Goal: Task Accomplishment & Management: Complete application form

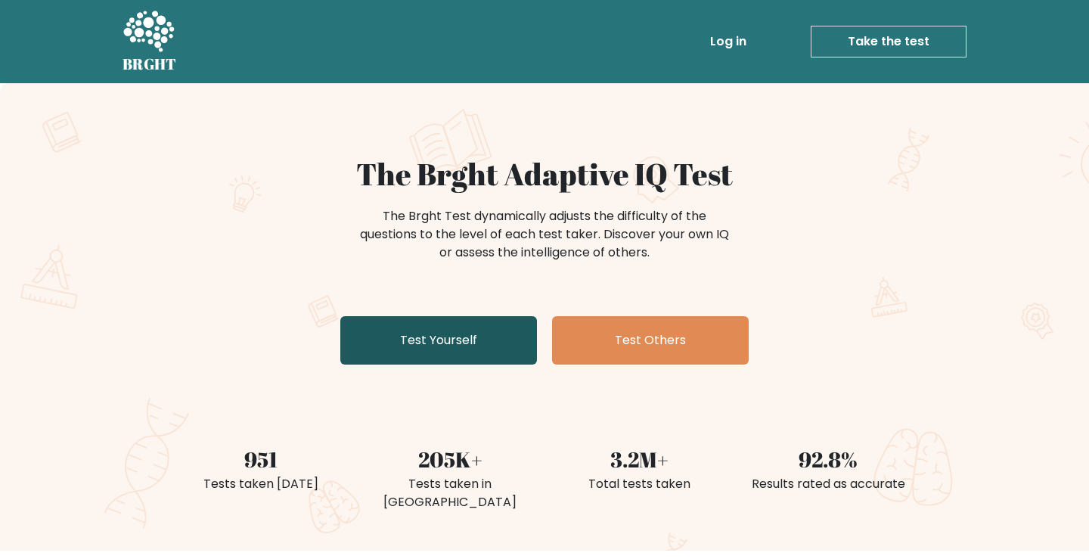
click at [513, 319] on link "Test Yourself" at bounding box center [438, 340] width 197 height 48
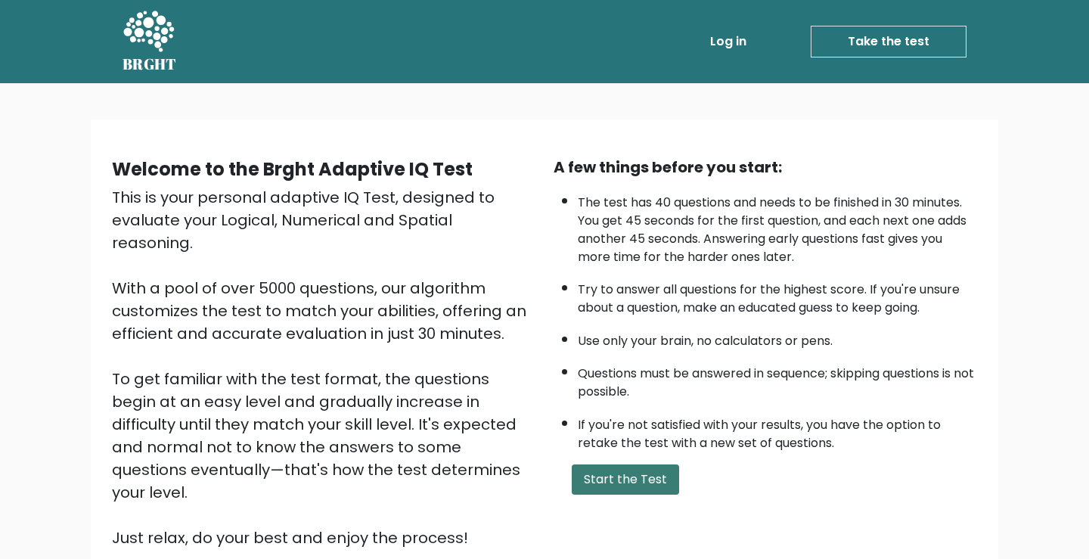
click at [584, 472] on button "Start the Test" at bounding box center [625, 479] width 107 height 30
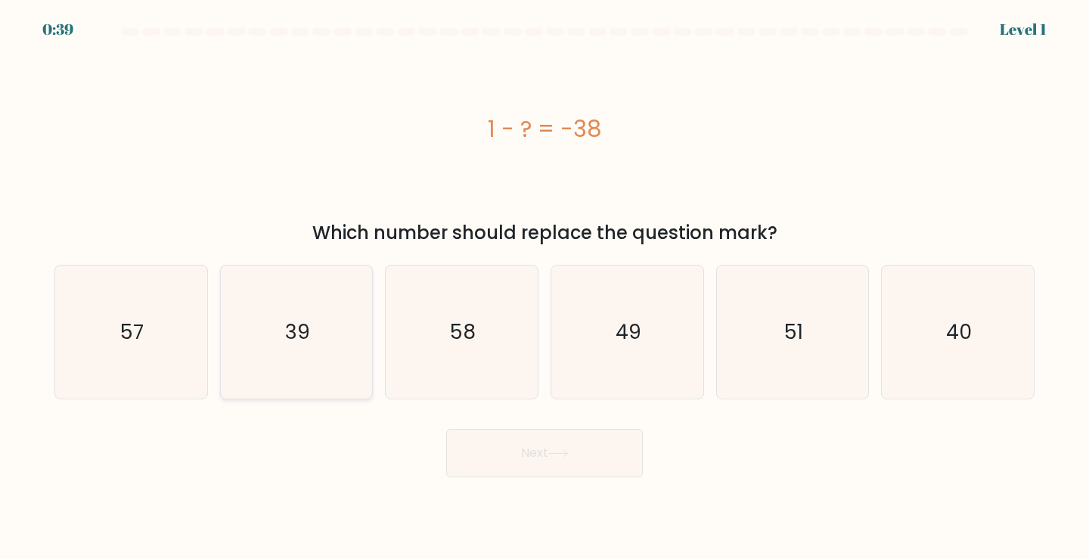
click at [260, 300] on icon "39" at bounding box center [297, 333] width 134 height 134
click at [545, 287] on input "b. 39" at bounding box center [545, 284] width 1 height 8
radio input "true"
click at [527, 453] on button "Next" at bounding box center [544, 453] width 197 height 48
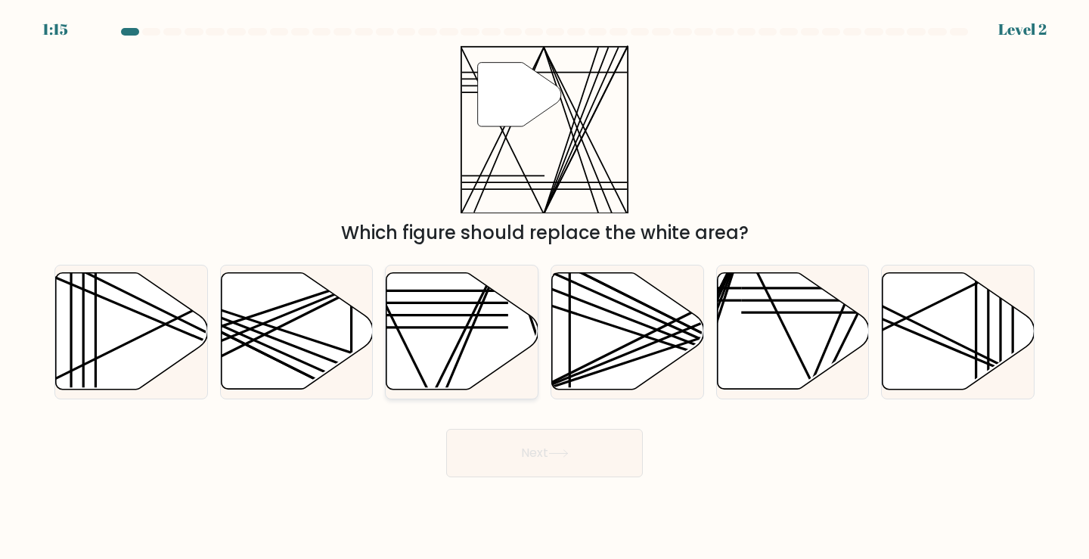
click at [458, 312] on icon at bounding box center [463, 331] width 152 height 116
click at [545, 287] on input "c." at bounding box center [545, 284] width 1 height 8
radio input "true"
click at [538, 449] on button "Next" at bounding box center [544, 453] width 197 height 48
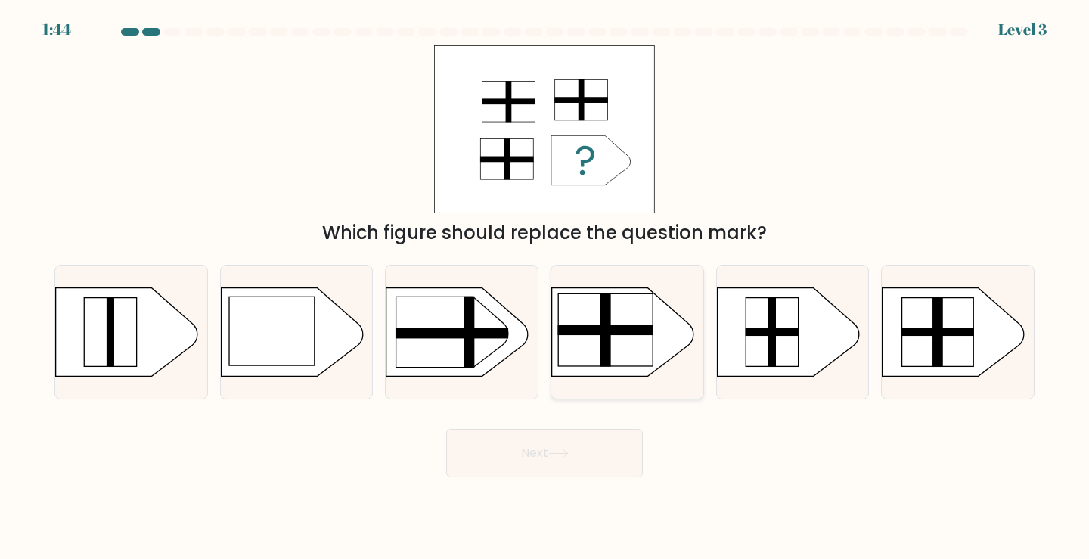
click at [676, 333] on rect at bounding box center [539, 276] width 395 height 300
click at [545, 287] on input "d." at bounding box center [545, 284] width 1 height 8
radio input "true"
click at [669, 365] on rect at bounding box center [540, 276] width 391 height 297
click at [545, 287] on input "d." at bounding box center [545, 284] width 1 height 8
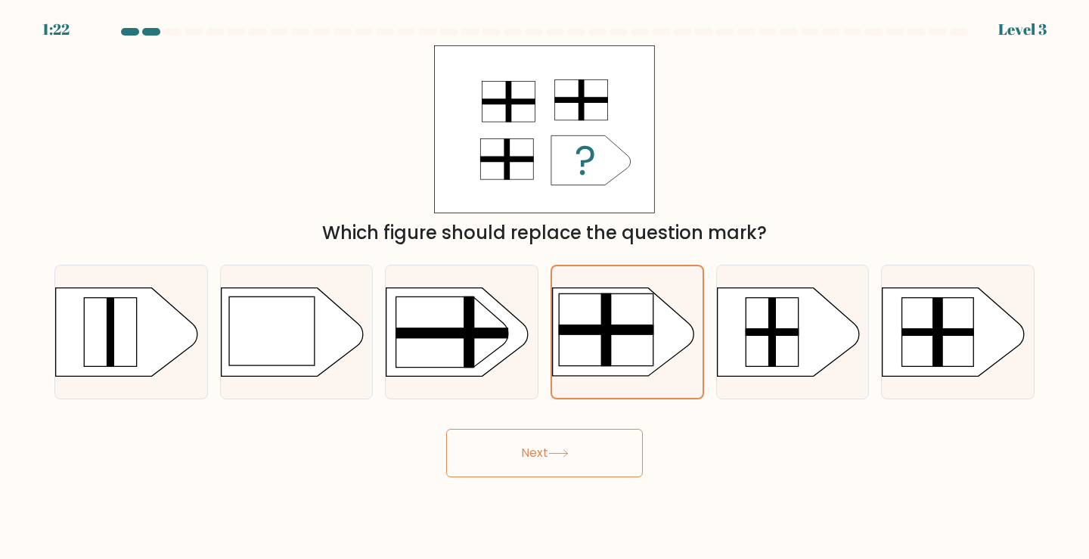
click at [611, 458] on button "Next" at bounding box center [544, 453] width 197 height 48
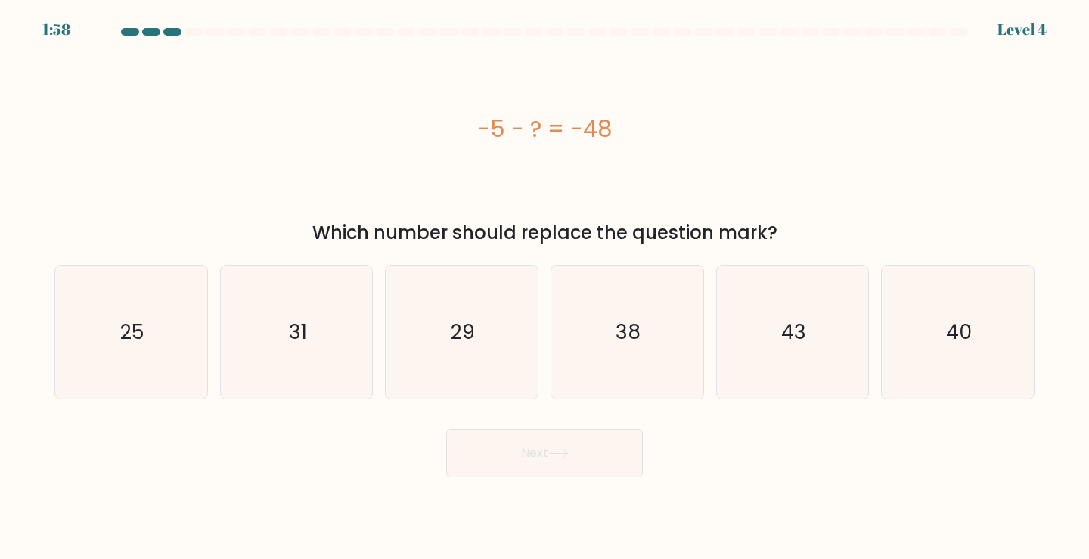
drag, startPoint x: 469, startPoint y: 135, endPoint x: 629, endPoint y: 142, distance: 159.8
click at [629, 142] on div "-5 - ? = -48" at bounding box center [544, 129] width 980 height 34
copy div "-5 - ? = -48"
click at [781, 346] on icon "43" at bounding box center [793, 333] width 134 height 134
click at [545, 287] on input "e. 43" at bounding box center [545, 284] width 1 height 8
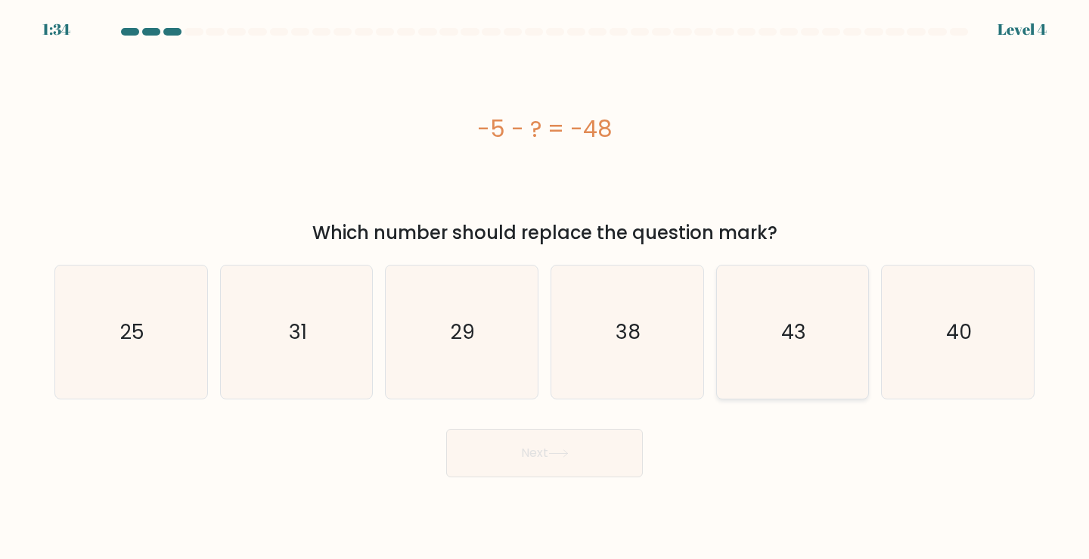
radio input "true"
click at [564, 455] on icon at bounding box center [558, 453] width 20 height 8
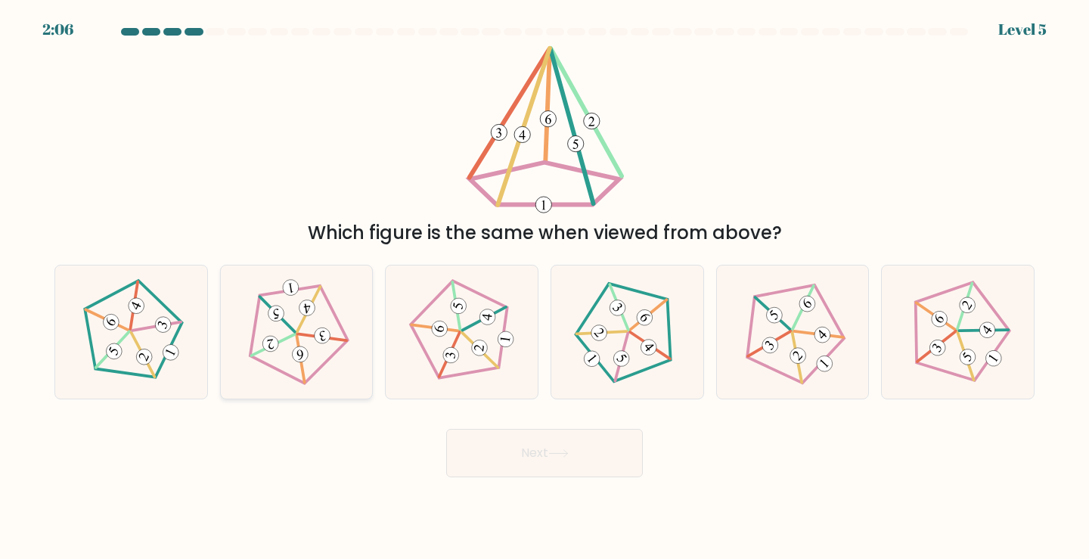
click at [290, 331] on icon at bounding box center [296, 331] width 107 height 107
click at [545, 287] on input "b." at bounding box center [545, 284] width 1 height 8
radio input "true"
click at [489, 455] on button "Next" at bounding box center [544, 453] width 197 height 48
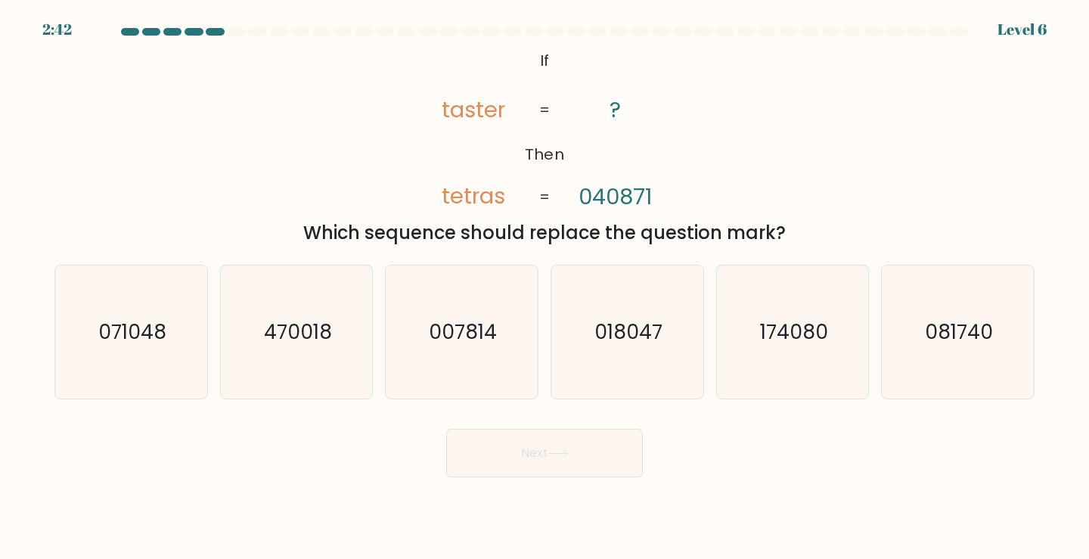
click at [429, 98] on icon "@import url('https://fonts.googleapis.com/css?family=Abril+Fatface:400,100,100i…" at bounding box center [545, 129] width 272 height 168
drag, startPoint x: 480, startPoint y: 59, endPoint x: 732, endPoint y: 213, distance: 294.4
click at [732, 213] on div "@import url('https://fonts.googleapis.com/css?family=Abril+Fatface:400,100,100i…" at bounding box center [544, 145] width 999 height 201
click at [535, 57] on icon "@import url('https://fonts.googleapis.com/css?family=Abril+Fatface:400,100,100i…" at bounding box center [545, 129] width 272 height 168
drag, startPoint x: 535, startPoint y: 57, endPoint x: 606, endPoint y: 127, distance: 99.5
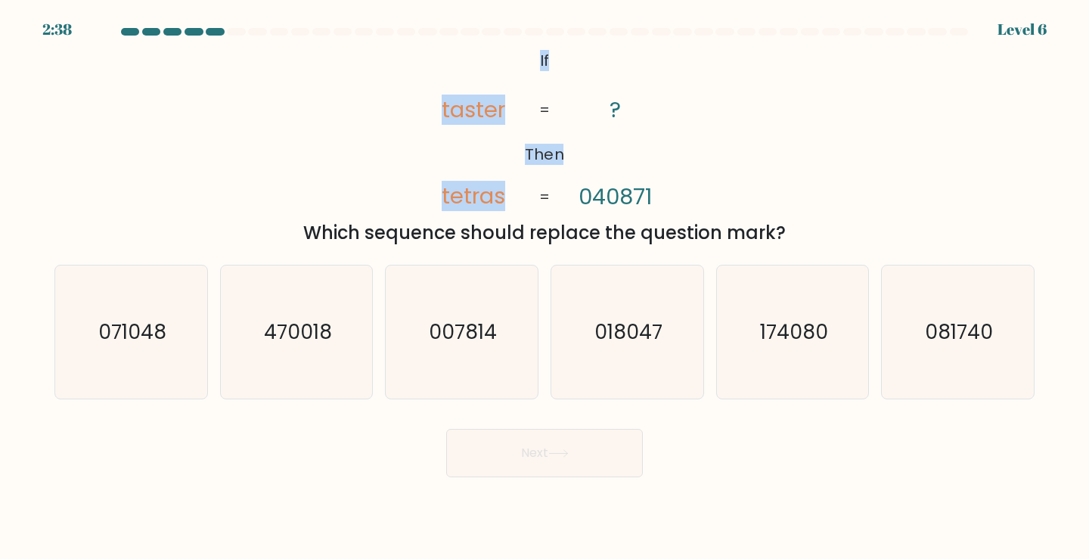
click at [607, 129] on icon "@import url('https://fonts.googleapis.com/css?family=Abril+Fatface:400,100,100i…" at bounding box center [545, 129] width 272 height 168
click at [646, 130] on icon "@import url('https://fonts.googleapis.com/css?family=Abril+Fatface:400,100,100i…" at bounding box center [545, 129] width 272 height 168
click at [138, 328] on text "071048" at bounding box center [132, 332] width 68 height 28
click at [545, 287] on input "a. 071048" at bounding box center [545, 284] width 1 height 8
radio input "true"
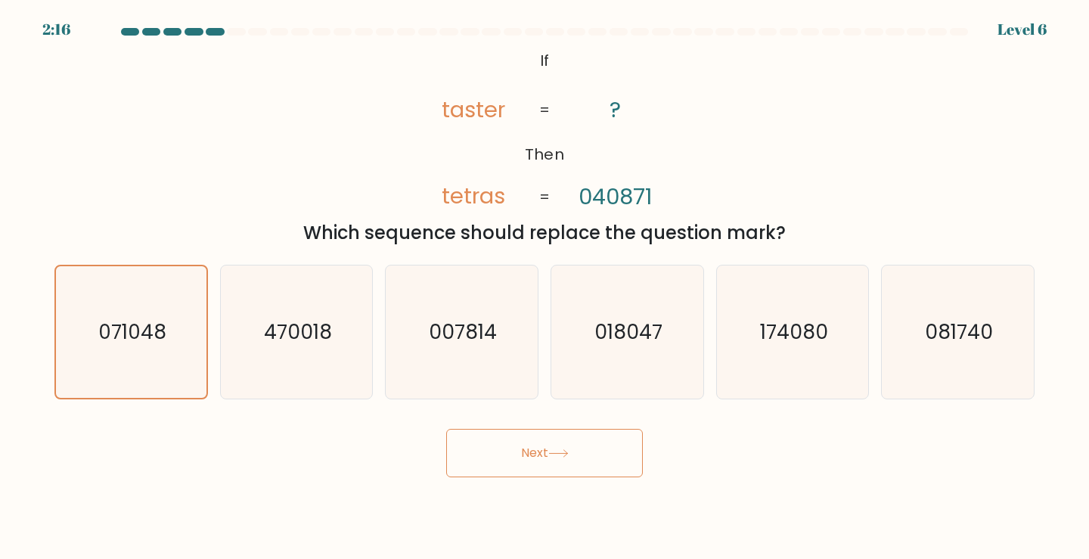
click at [577, 451] on button "Next" at bounding box center [544, 453] width 197 height 48
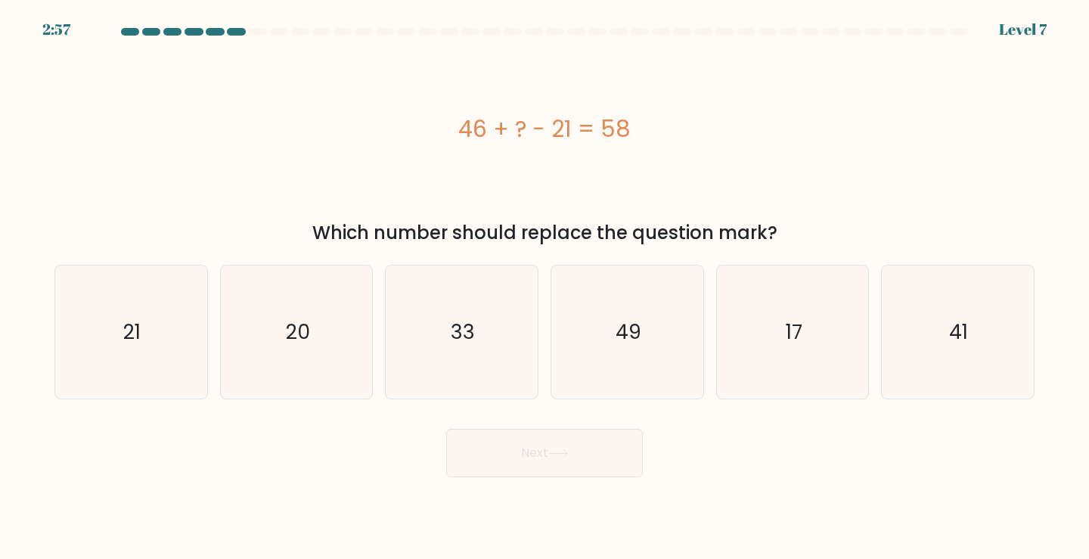
drag, startPoint x: 458, startPoint y: 139, endPoint x: 653, endPoint y: 163, distance: 196.7
click at [652, 163] on div "46 + ? - 21 = 58" at bounding box center [544, 129] width 980 height 168
copy div "46 + ? - 21 = 58"
click at [452, 297] on icon "33" at bounding box center [462, 333] width 134 height 134
click at [545, 287] on input "c. 33" at bounding box center [545, 284] width 1 height 8
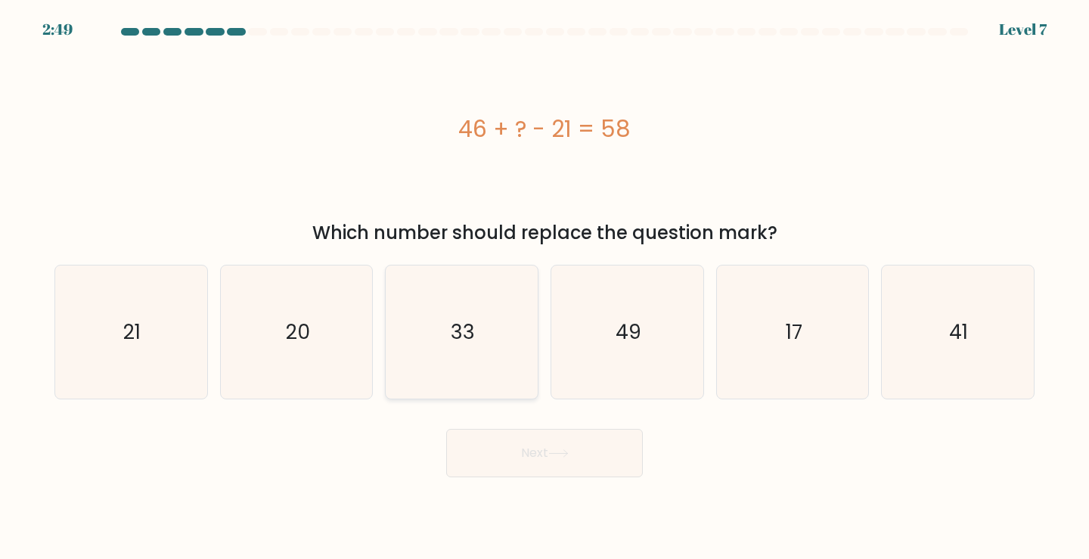
radio input "true"
click at [489, 443] on button "Next" at bounding box center [544, 453] width 197 height 48
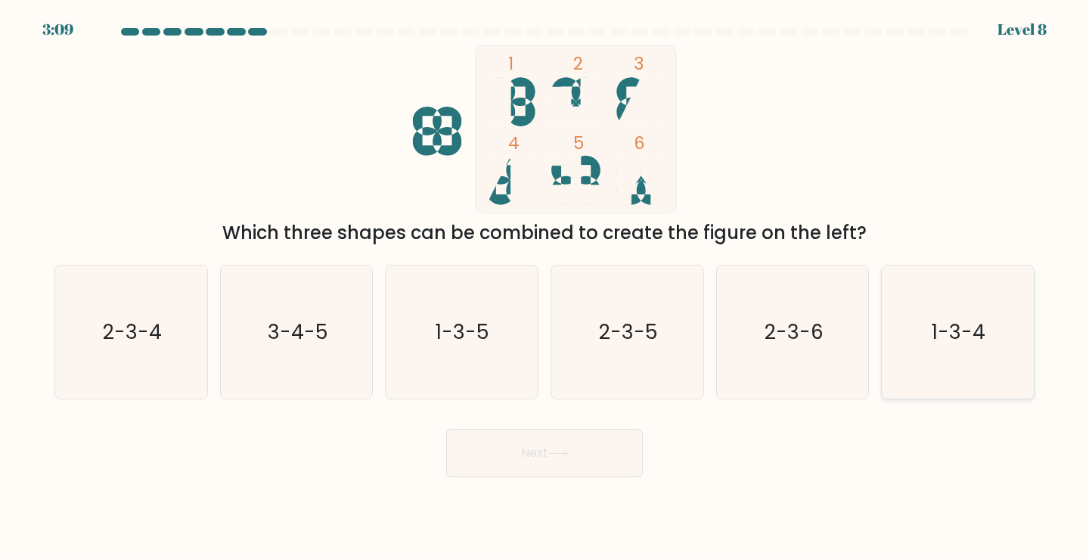
click at [946, 345] on text "1-3-4" at bounding box center [960, 332] width 54 height 28
click at [545, 287] on input "f. 1-3-4" at bounding box center [545, 284] width 1 height 8
radio input "true"
click at [582, 443] on button "Next" at bounding box center [544, 453] width 197 height 48
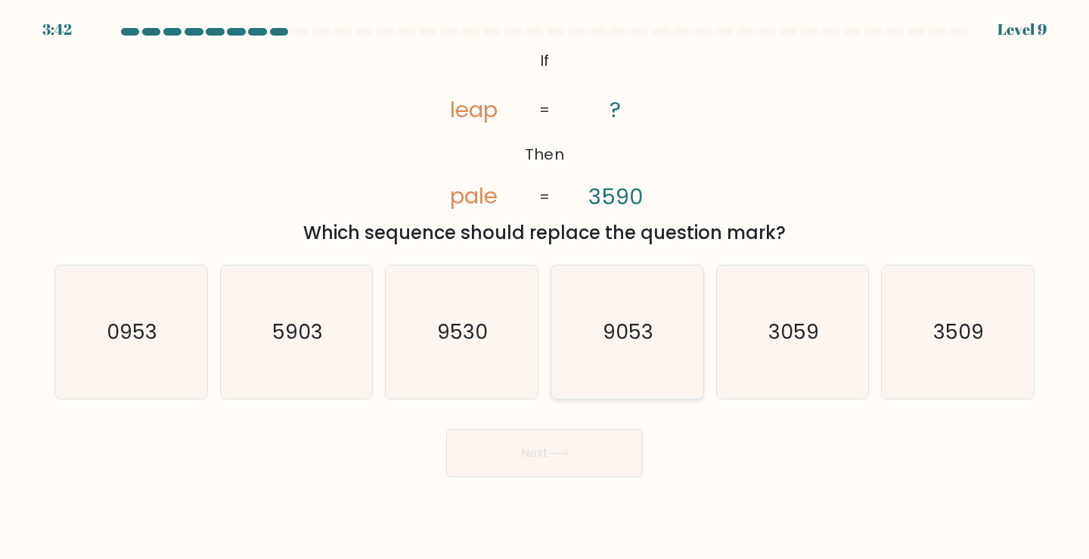
click at [625, 355] on icon "9053" at bounding box center [628, 333] width 134 height 134
click at [545, 287] on input "d. 9053" at bounding box center [545, 284] width 1 height 8
radio input "true"
click at [536, 444] on button "Next" at bounding box center [544, 453] width 197 height 48
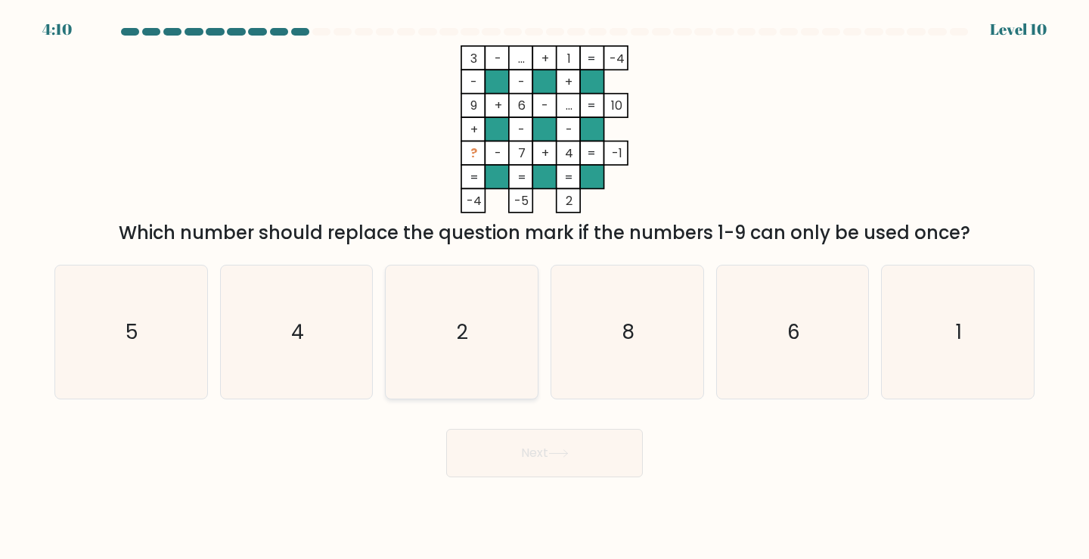
click at [418, 296] on icon "2" at bounding box center [462, 333] width 134 height 134
click at [545, 287] on input "c. 2" at bounding box center [545, 284] width 1 height 8
radio input "true"
click at [513, 452] on button "Next" at bounding box center [544, 453] width 197 height 48
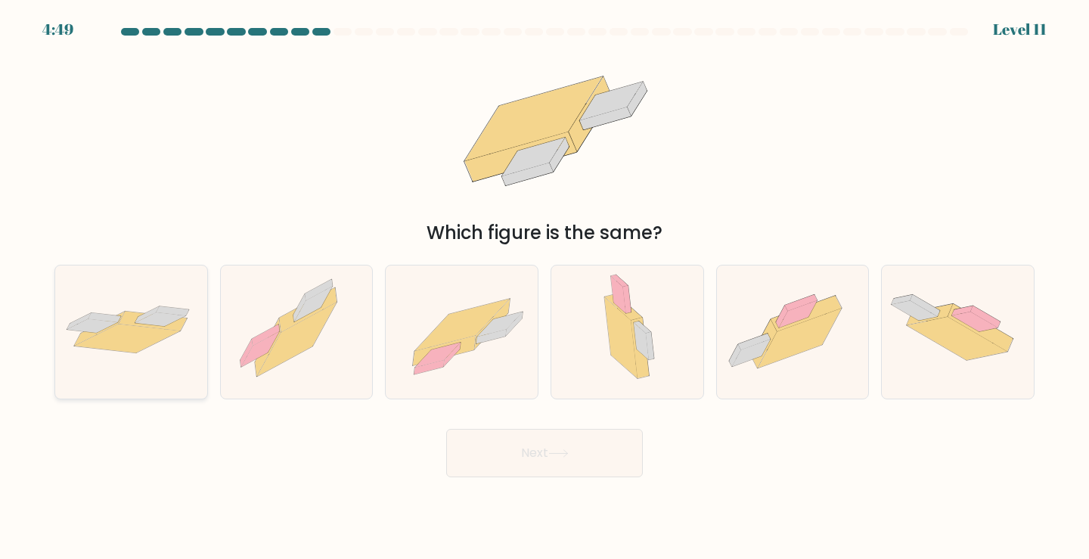
click at [204, 330] on icon at bounding box center [131, 332] width 152 height 63
click at [545, 287] on input "a." at bounding box center [545, 284] width 1 height 8
radio input "true"
click at [483, 443] on button "Next" at bounding box center [544, 453] width 197 height 48
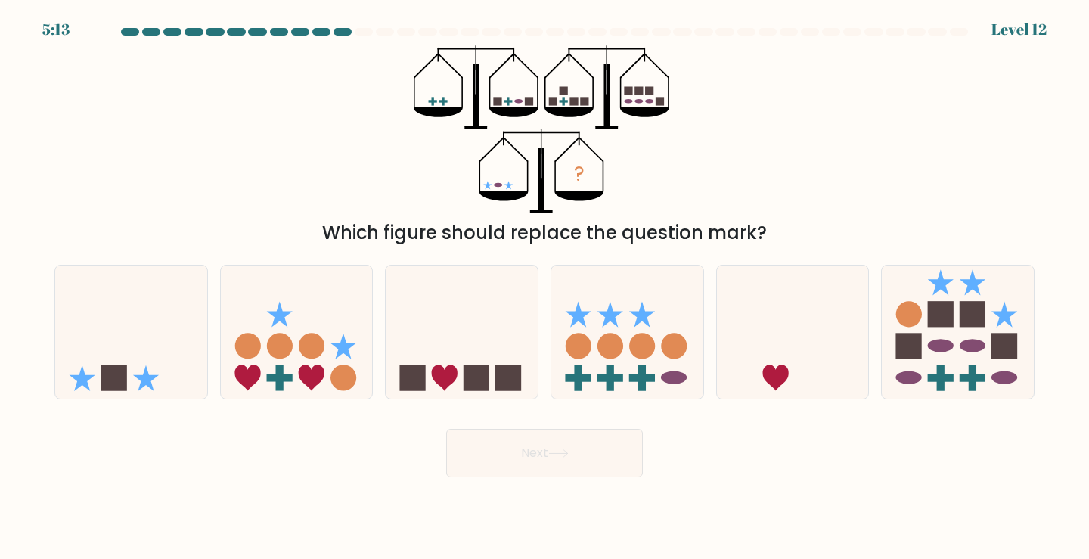
drag, startPoint x: 772, startPoint y: 222, endPoint x: 435, endPoint y: 48, distance: 379.3
click at [433, 51] on div "? Which figure should replace the question mark?" at bounding box center [544, 145] width 999 height 201
click at [405, 103] on div "? Which figure should replace the question mark?" at bounding box center [544, 145] width 999 height 201
click at [322, 322] on icon at bounding box center [297, 332] width 152 height 126
click at [545, 287] on input "b." at bounding box center [545, 284] width 1 height 8
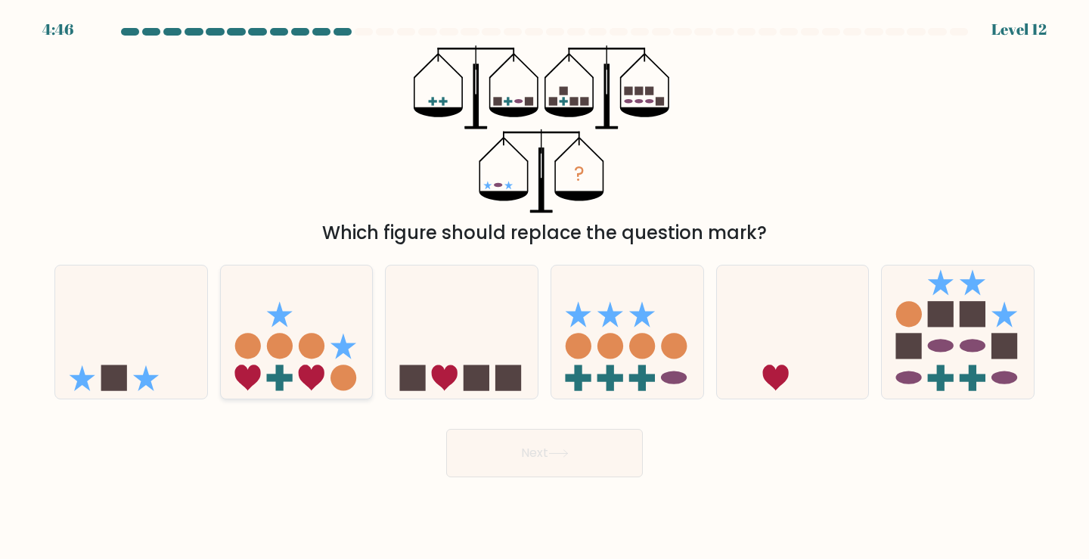
radio input "true"
click at [528, 438] on button "Next" at bounding box center [544, 453] width 197 height 48
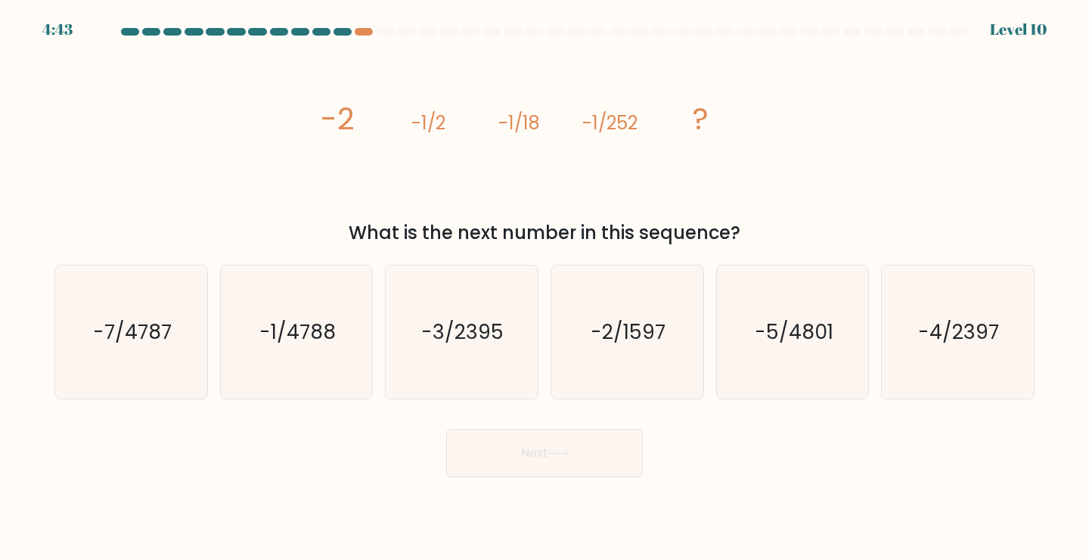
click at [532, 446] on button "Next" at bounding box center [544, 453] width 197 height 48
click at [598, 161] on icon "image/svg+xml -2 -1/2 -1/18 -1/252 ?" at bounding box center [545, 129] width 454 height 168
drag, startPoint x: 312, startPoint y: 104, endPoint x: 759, endPoint y: 242, distance: 468.0
click at [762, 241] on div "image/svg+xml -2 -1/2 -1/18 -1/252 ? What is the next number in this sequence?" at bounding box center [544, 145] width 999 height 201
copy div "-2 -1/2 -1/18 -1/252 ? What is the next number in this sequence?"
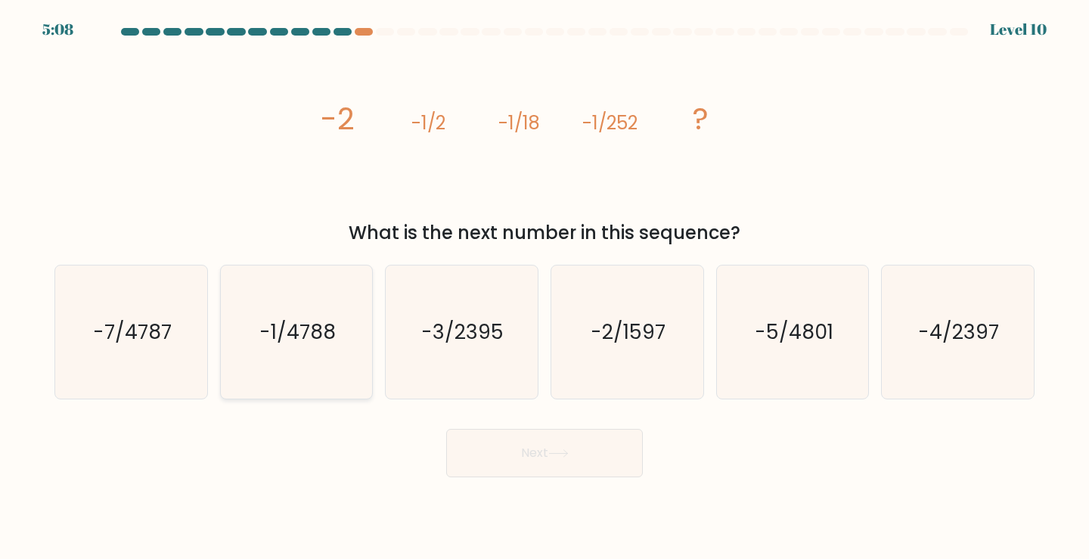
click at [344, 300] on icon "-1/4788" at bounding box center [297, 333] width 134 height 134
click at [545, 287] on input "b. -1/4788" at bounding box center [545, 284] width 1 height 8
radio input "true"
click at [534, 452] on button "Next" at bounding box center [544, 453] width 197 height 48
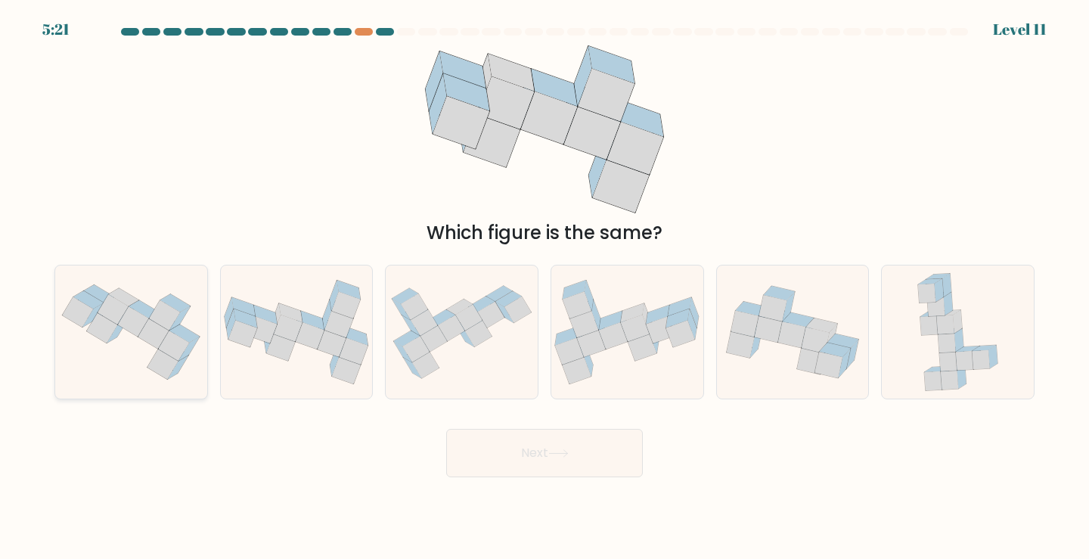
click at [153, 393] on div at bounding box center [131, 332] width 154 height 135
click at [545, 287] on input "a." at bounding box center [545, 284] width 1 height 8
radio input "true"
click at [465, 449] on button "Next" at bounding box center [544, 453] width 197 height 48
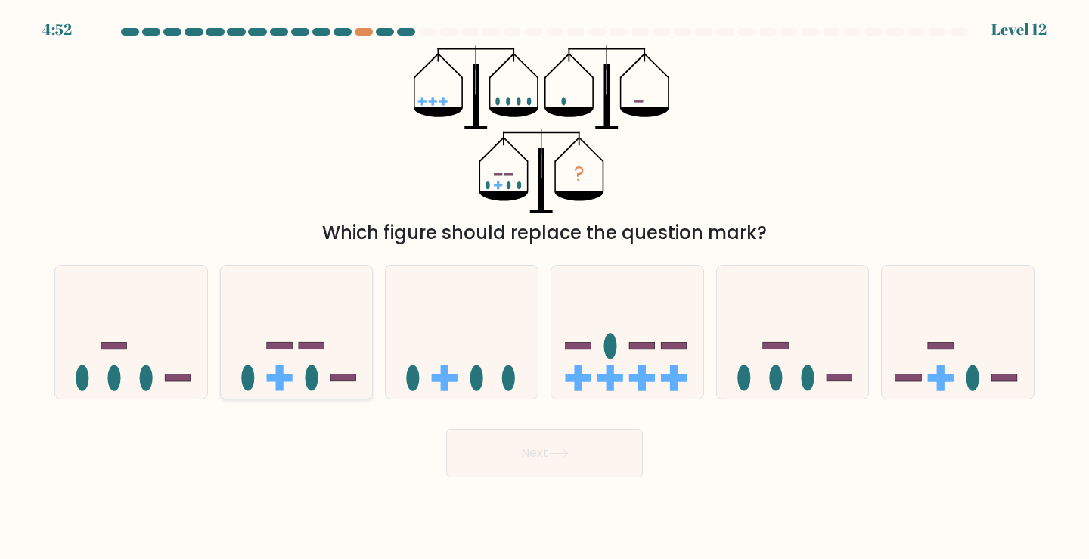
click at [316, 366] on icon at bounding box center [297, 332] width 152 height 126
click at [545, 287] on input "b." at bounding box center [545, 284] width 1 height 8
radio input "true"
click at [542, 469] on button "Next" at bounding box center [544, 453] width 197 height 48
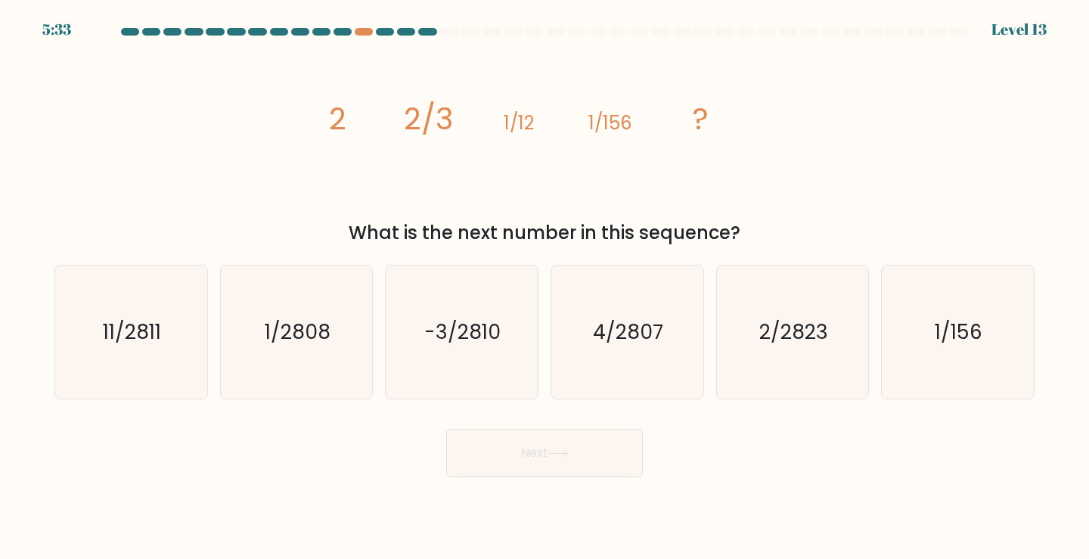
drag, startPoint x: 299, startPoint y: 107, endPoint x: 779, endPoint y: 232, distance: 496.3
click at [780, 232] on div "image/svg+xml 2 2/3 1/12 1/156 ? What is the next number in this sequence?" at bounding box center [544, 145] width 999 height 201
copy div "2 2/3 1/12 1/156 ? What is the next number in this sequence?"
click at [289, 308] on icon "1/2808" at bounding box center [297, 333] width 134 height 134
click at [545, 287] on input "b. 1/2808" at bounding box center [545, 284] width 1 height 8
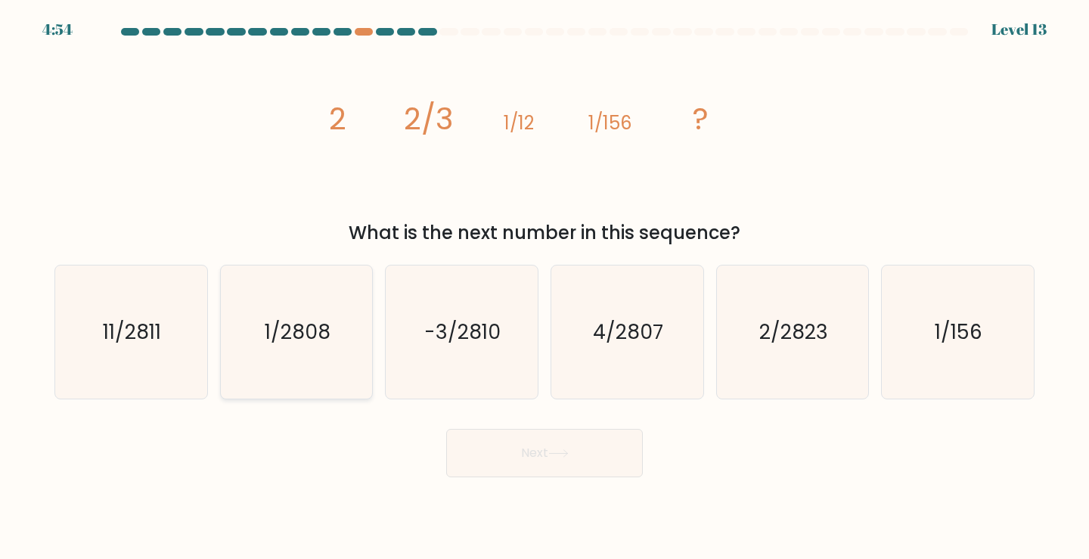
radio input "true"
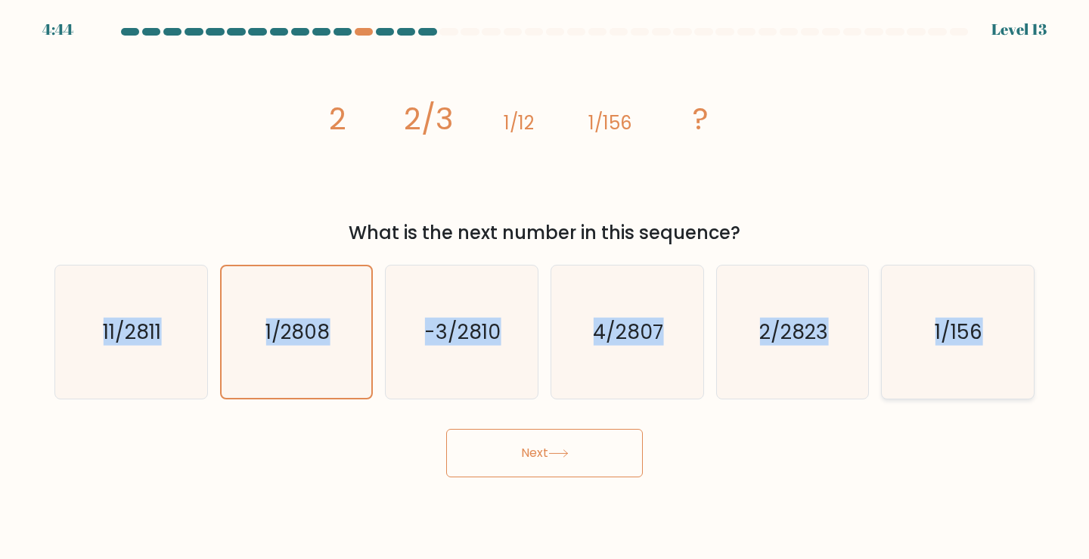
drag, startPoint x: 17, startPoint y: 310, endPoint x: 986, endPoint y: 349, distance: 969.9
click at [986, 349] on form at bounding box center [544, 252] width 1089 height 449
copy div "11/2811 b. 1/2808 c. -3/2810 d. 4/2807 e. 2/2823 f. 1/156"
click at [527, 460] on button "Next" at bounding box center [544, 453] width 197 height 48
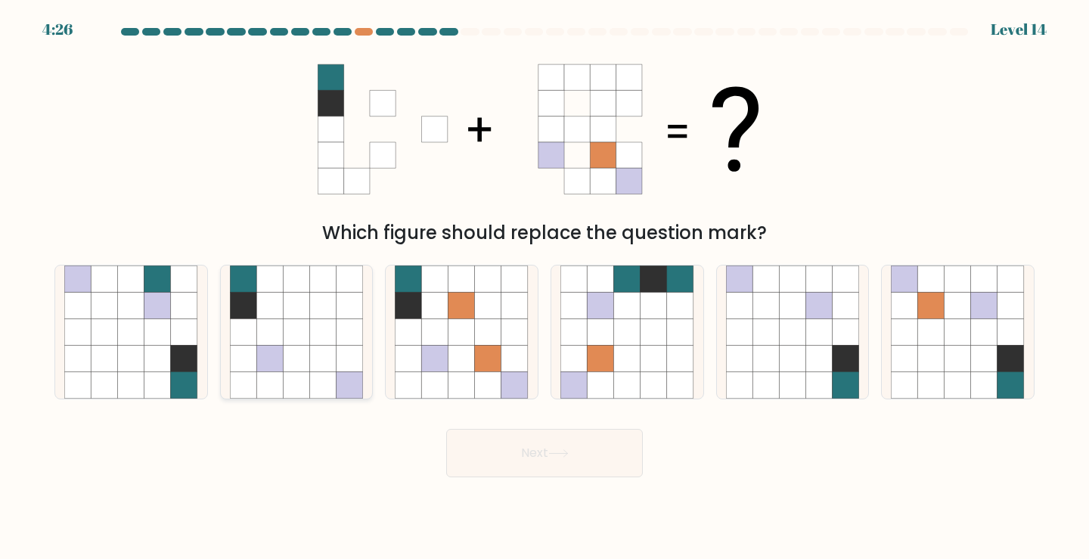
click at [349, 331] on icon at bounding box center [350, 331] width 26 height 26
click at [545, 287] on input "b." at bounding box center [545, 284] width 1 height 8
radio input "true"
click at [591, 450] on button "Next" at bounding box center [544, 453] width 197 height 48
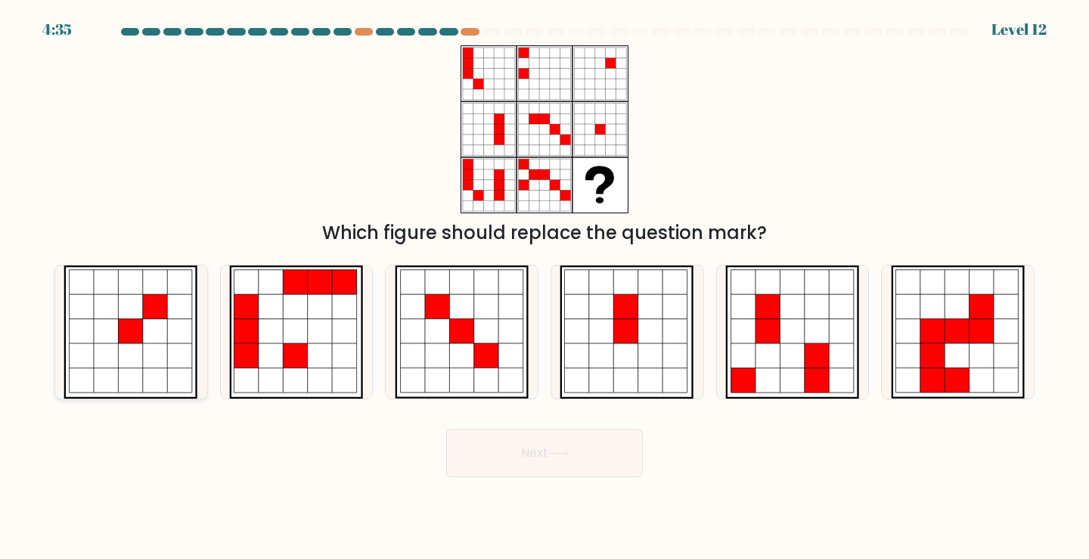
click at [167, 306] on icon at bounding box center [156, 306] width 25 height 25
click at [545, 287] on input "a." at bounding box center [545, 284] width 1 height 8
radio input "true"
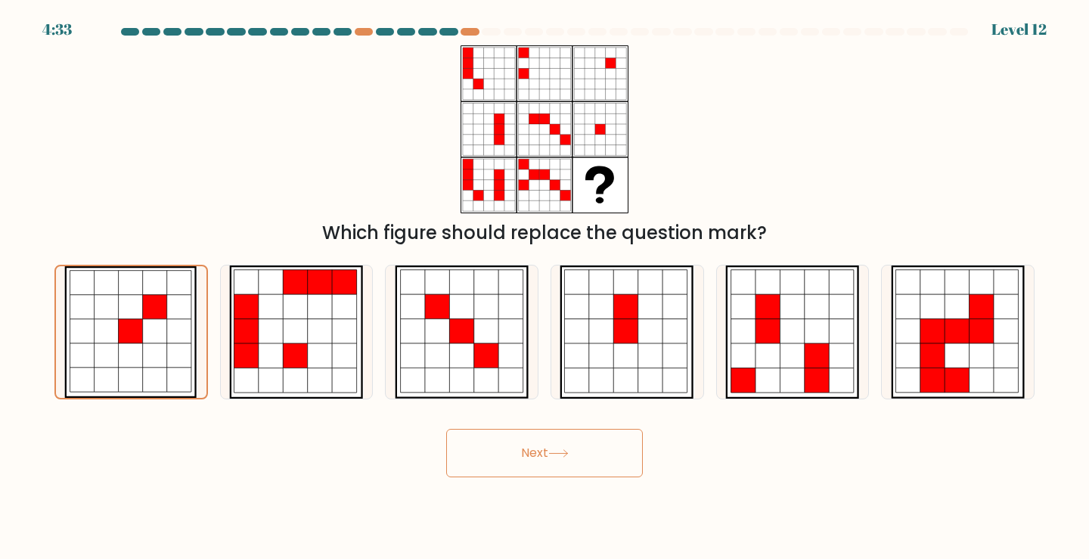
click at [501, 447] on button "Next" at bounding box center [544, 453] width 197 height 48
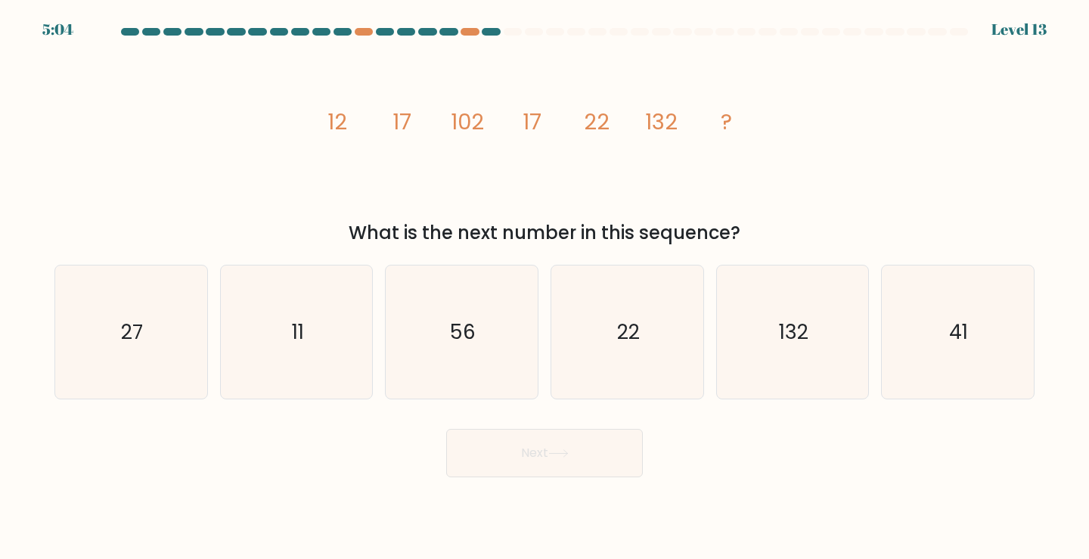
drag, startPoint x: 322, startPoint y: 123, endPoint x: 754, endPoint y: 239, distance: 448.1
click at [754, 240] on div "image/svg+xml 12 17 102 17 22 132 ? What is the next number in this sequence?" at bounding box center [544, 145] width 999 height 201
copy div "12 17 102 17 22 132 ? What is the next number in this sequence?"
click at [598, 345] on icon "22" at bounding box center [628, 333] width 134 height 134
click at [545, 287] on input "d. 22" at bounding box center [545, 284] width 1 height 8
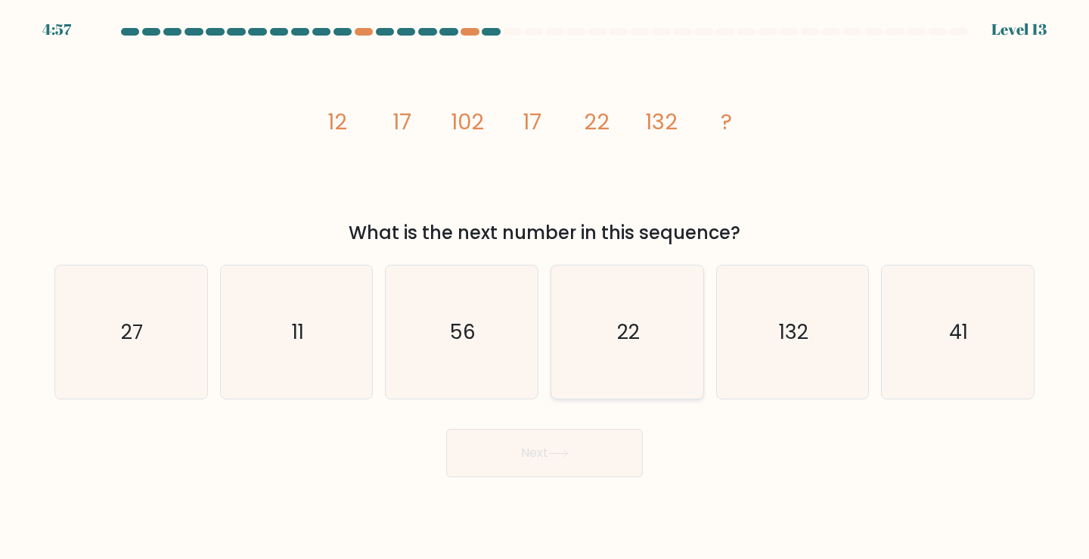
radio input "true"
click at [542, 463] on button "Next" at bounding box center [544, 453] width 197 height 48
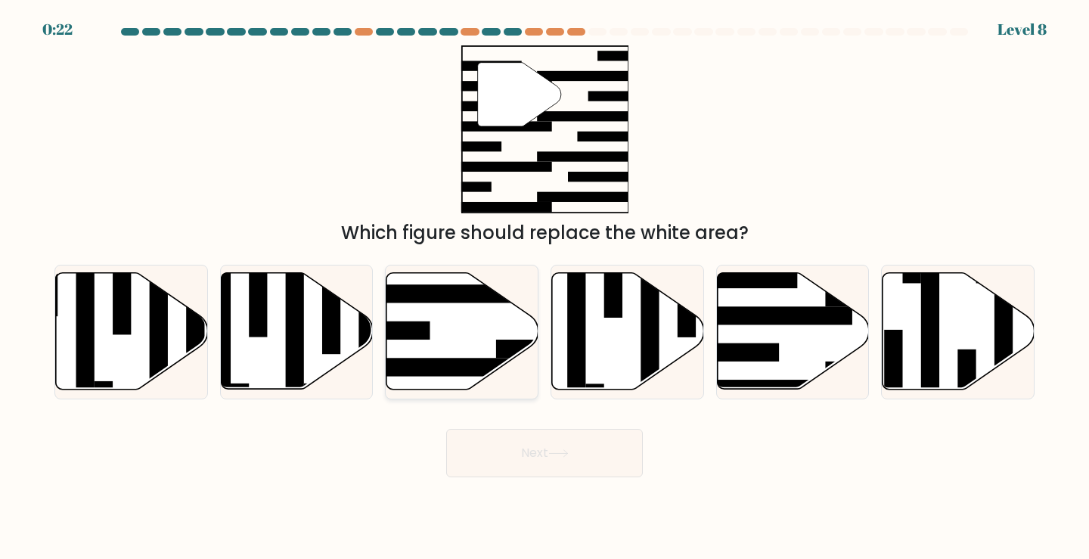
click at [492, 327] on icon at bounding box center [463, 331] width 152 height 116
click at [545, 287] on input "c." at bounding box center [545, 284] width 1 height 8
radio input "true"
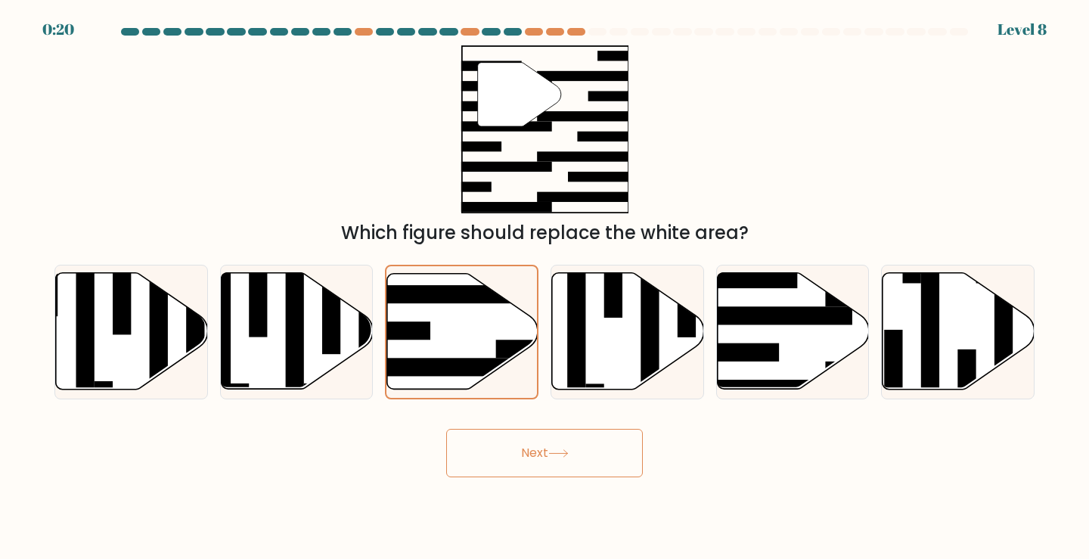
click at [552, 457] on icon at bounding box center [558, 453] width 20 height 8
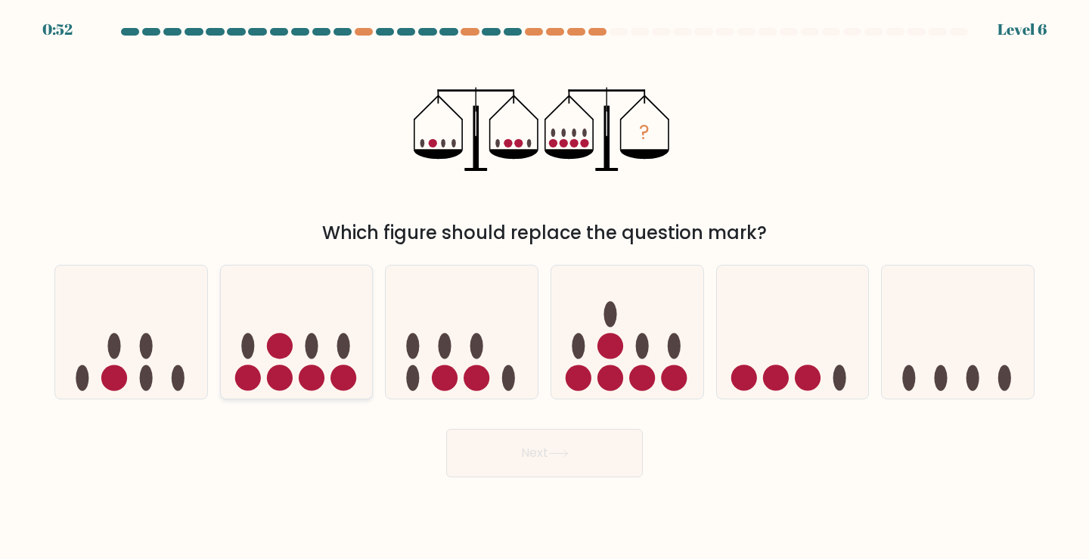
click at [309, 318] on icon at bounding box center [297, 332] width 152 height 126
click at [545, 287] on input "b." at bounding box center [545, 284] width 1 height 8
radio input "true"
click at [515, 451] on button "Next" at bounding box center [544, 453] width 197 height 48
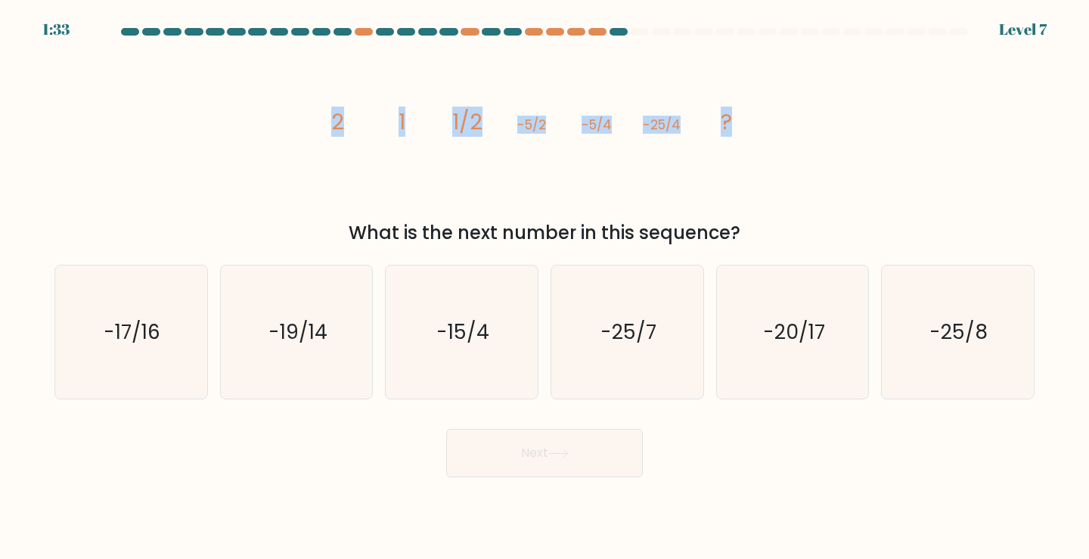
drag, startPoint x: 319, startPoint y: 132, endPoint x: 757, endPoint y: 138, distance: 438.0
click at [758, 138] on icon "image/svg+xml 2 1 1/2 -5/2 -5/4 -25/4 ?" at bounding box center [545, 129] width 454 height 168
copy g "2 1 1/2 -5/2 -5/4 -25/4 ?"
click at [935, 338] on text "-25/8" at bounding box center [959, 332] width 58 height 28
click at [545, 287] on input "f. -25/8" at bounding box center [545, 284] width 1 height 8
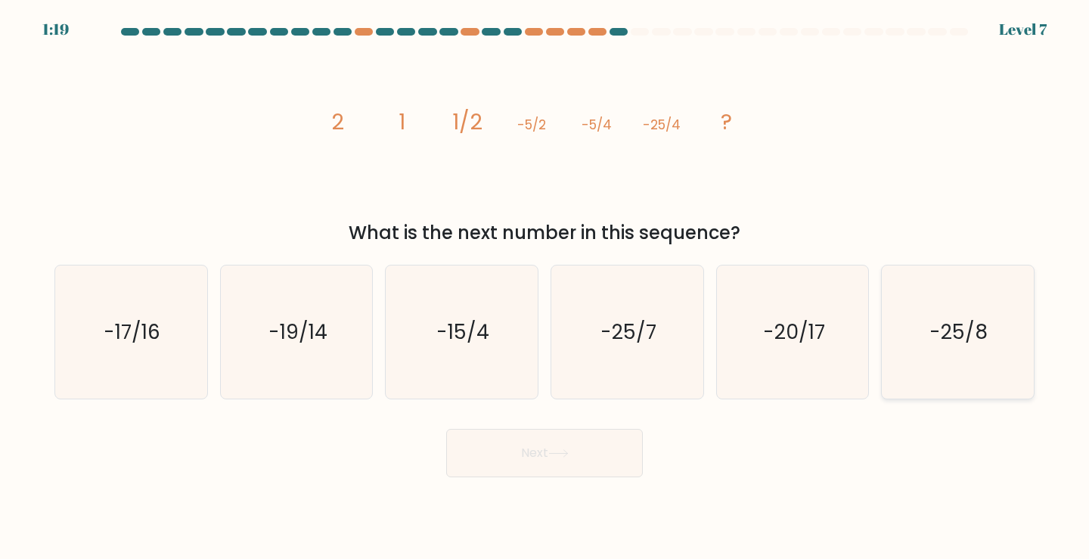
radio input "true"
click at [564, 489] on body "1:19 Level 7" at bounding box center [544, 279] width 1089 height 559
click at [564, 465] on button "Next" at bounding box center [544, 453] width 197 height 48
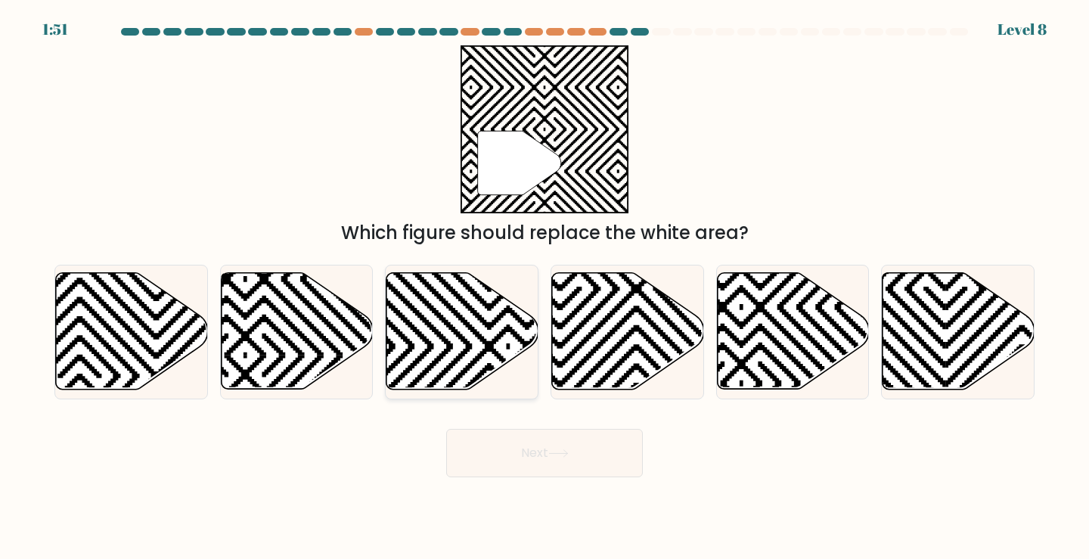
click at [455, 348] on icon at bounding box center [463, 331] width 152 height 116
click at [545, 287] on input "c." at bounding box center [545, 284] width 1 height 8
radio input "true"
click at [501, 446] on button "Next" at bounding box center [544, 453] width 197 height 48
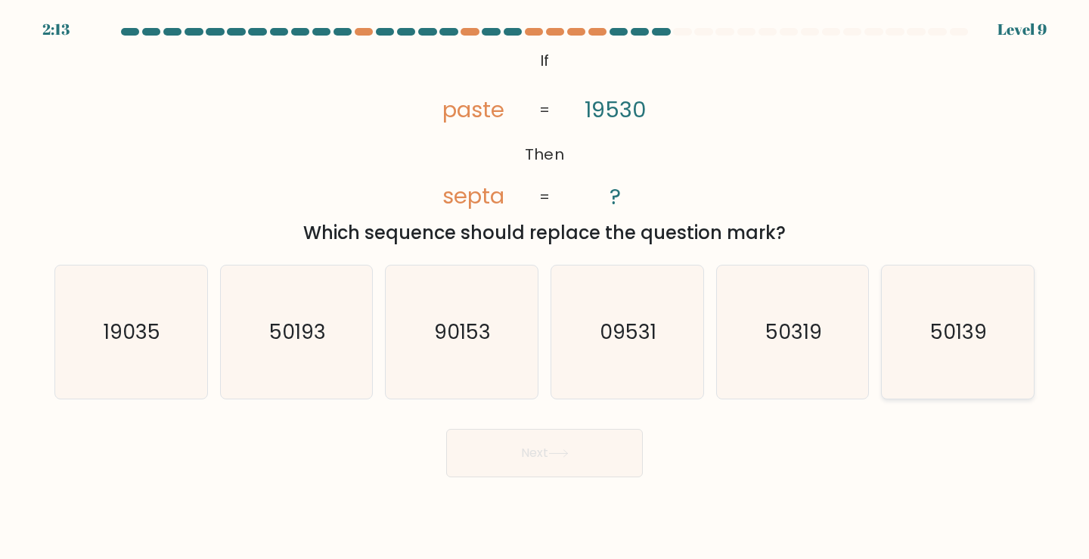
click at [948, 312] on icon "50139" at bounding box center [958, 333] width 134 height 134
click at [545, 287] on input "f. 50139" at bounding box center [545, 284] width 1 height 8
radio input "true"
click at [633, 461] on button "Next" at bounding box center [544, 453] width 197 height 48
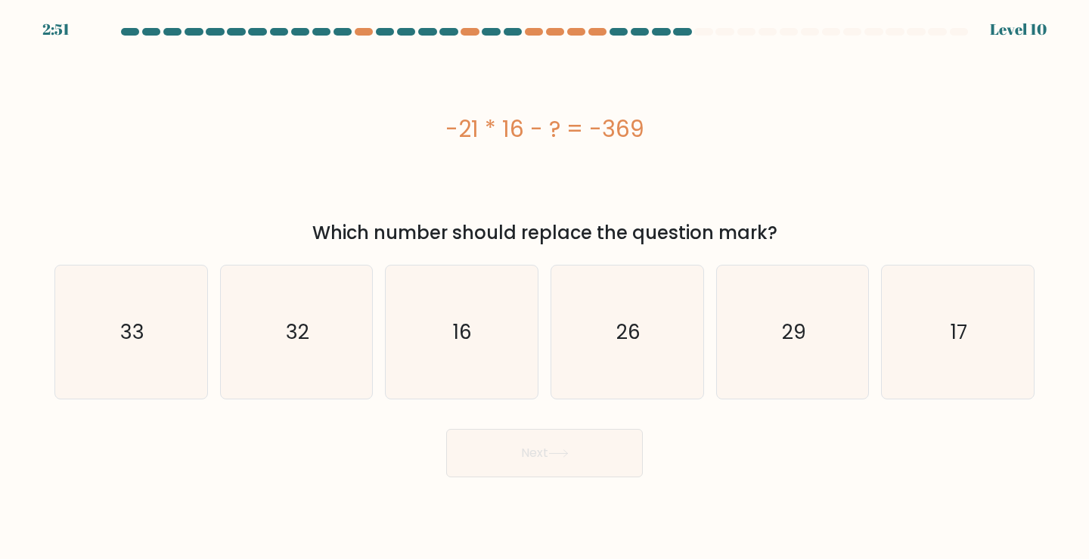
drag, startPoint x: 436, startPoint y: 136, endPoint x: 739, endPoint y: 150, distance: 302.9
click at [738, 150] on div "-21 * 16 - ? = -369" at bounding box center [544, 129] width 980 height 168
copy div "-21 * 16 - ? = -369"
click at [160, 310] on icon "33" at bounding box center [131, 333] width 134 height 134
click at [545, 287] on input "a. 33" at bounding box center [545, 284] width 1 height 8
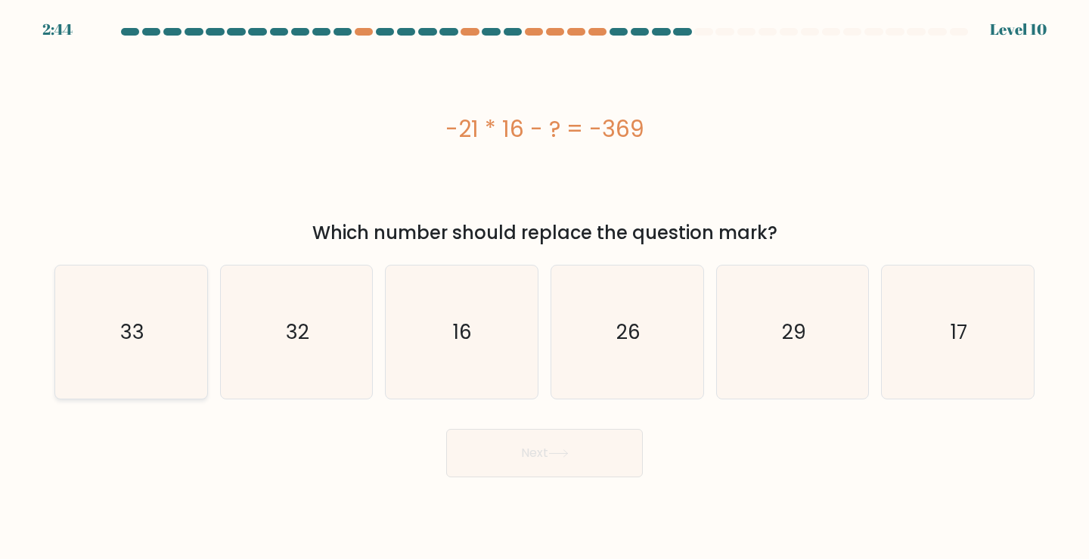
radio input "true"
click at [498, 451] on button "Next" at bounding box center [544, 453] width 197 height 48
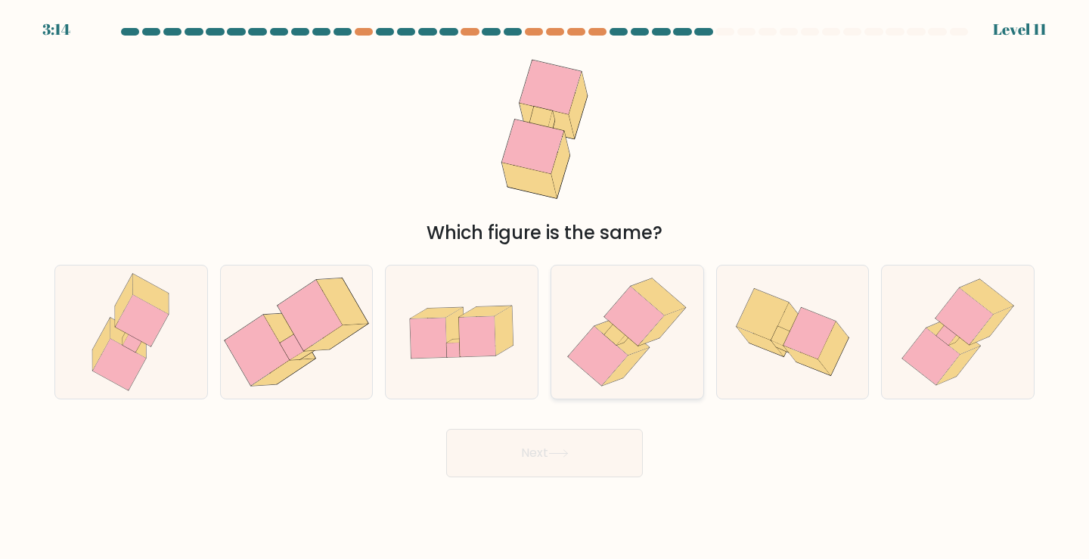
click at [626, 278] on icon at bounding box center [627, 333] width 130 height 134
click at [545, 280] on input "d." at bounding box center [545, 284] width 1 height 8
radio input "true"
click at [564, 467] on button "Next" at bounding box center [544, 453] width 197 height 48
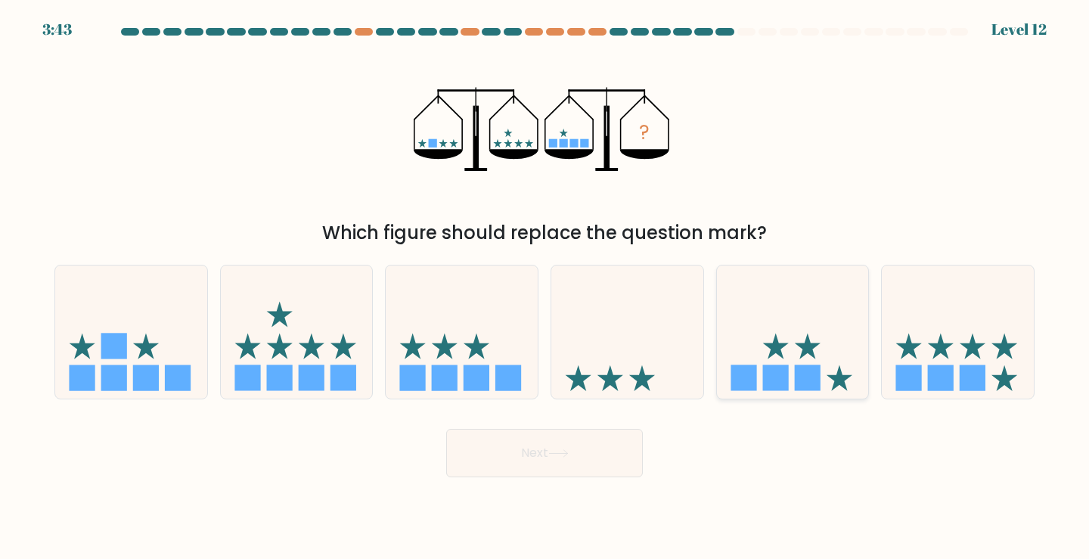
click at [817, 290] on icon at bounding box center [793, 332] width 152 height 126
click at [545, 287] on input "e." at bounding box center [545, 284] width 1 height 8
radio input "true"
click at [567, 445] on button "Next" at bounding box center [544, 453] width 197 height 48
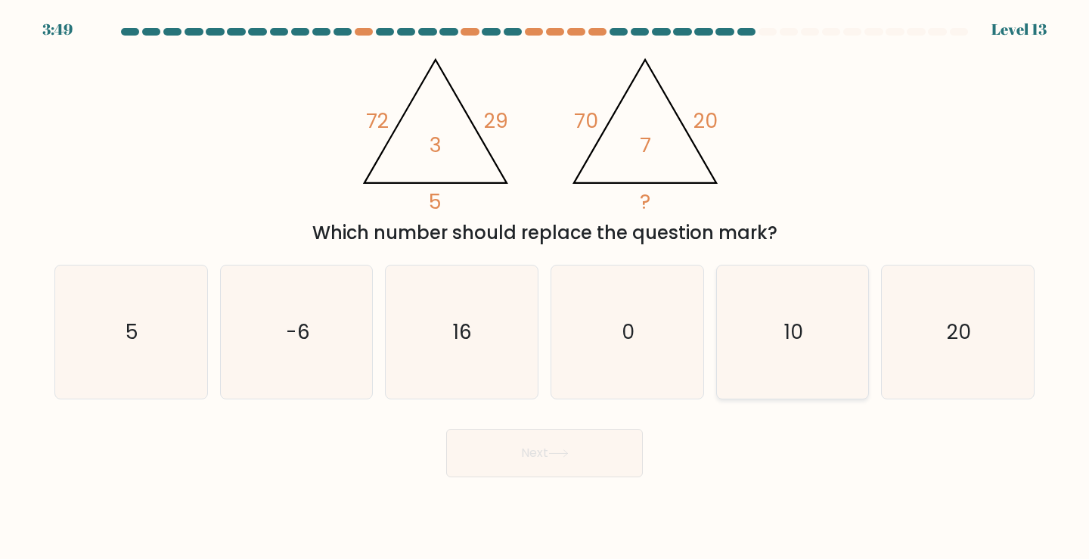
click at [815, 306] on icon "10" at bounding box center [793, 333] width 134 height 134
click at [545, 287] on input "e. 10" at bounding box center [545, 284] width 1 height 8
radio input "true"
click at [575, 440] on button "Next" at bounding box center [544, 453] width 197 height 48
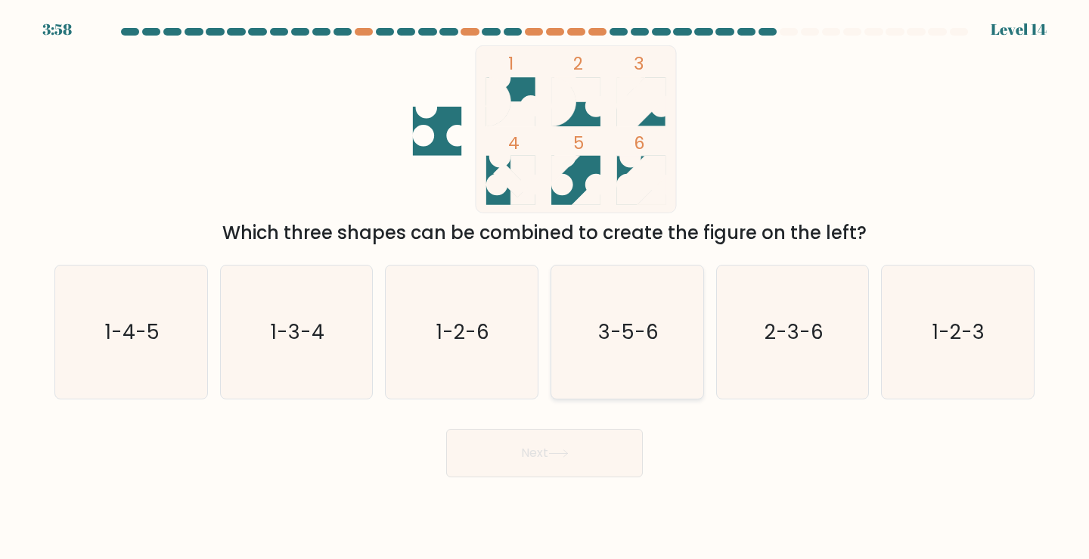
click at [594, 322] on icon "3-5-6" at bounding box center [628, 333] width 134 height 134
click at [545, 287] on input "d. 3-5-6" at bounding box center [545, 284] width 1 height 8
radio input "true"
click at [549, 449] on button "Next" at bounding box center [544, 453] width 197 height 48
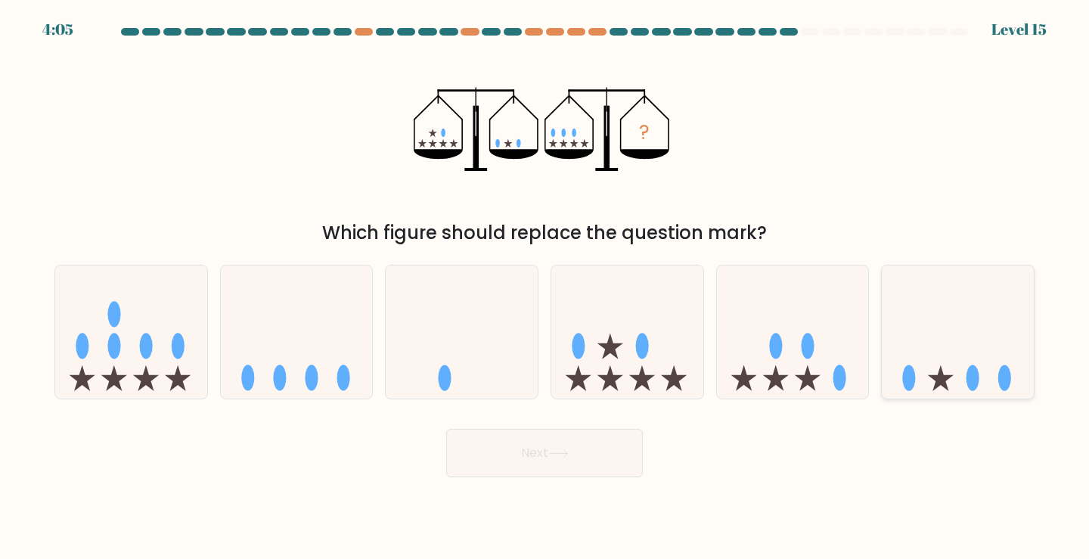
click at [973, 353] on icon at bounding box center [958, 332] width 152 height 126
click at [545, 287] on input "f." at bounding box center [545, 284] width 1 height 8
radio input "true"
click at [99, 329] on icon at bounding box center [131, 332] width 152 height 126
click at [545, 287] on input "a." at bounding box center [545, 284] width 1 height 8
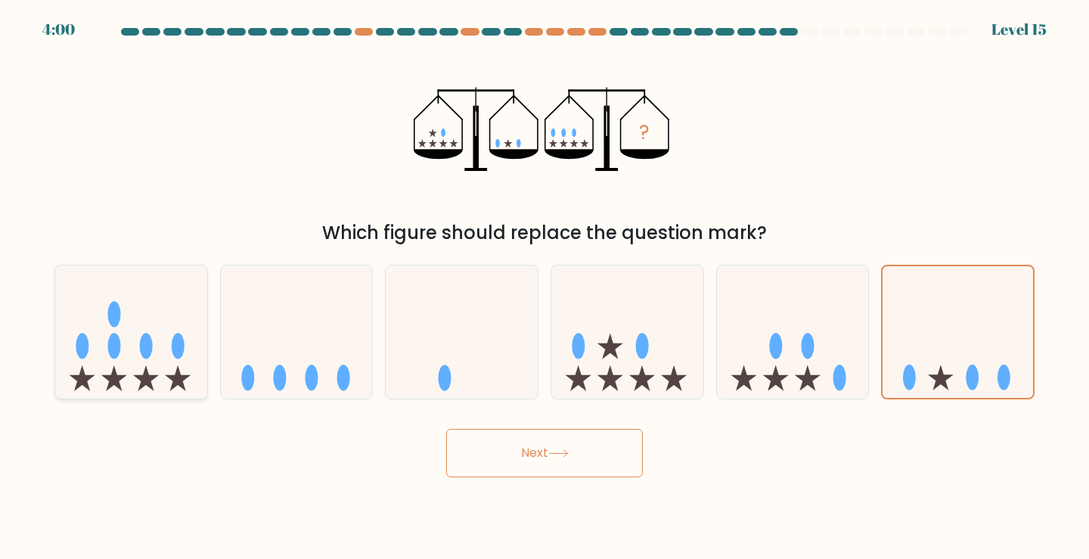
radio input "true"
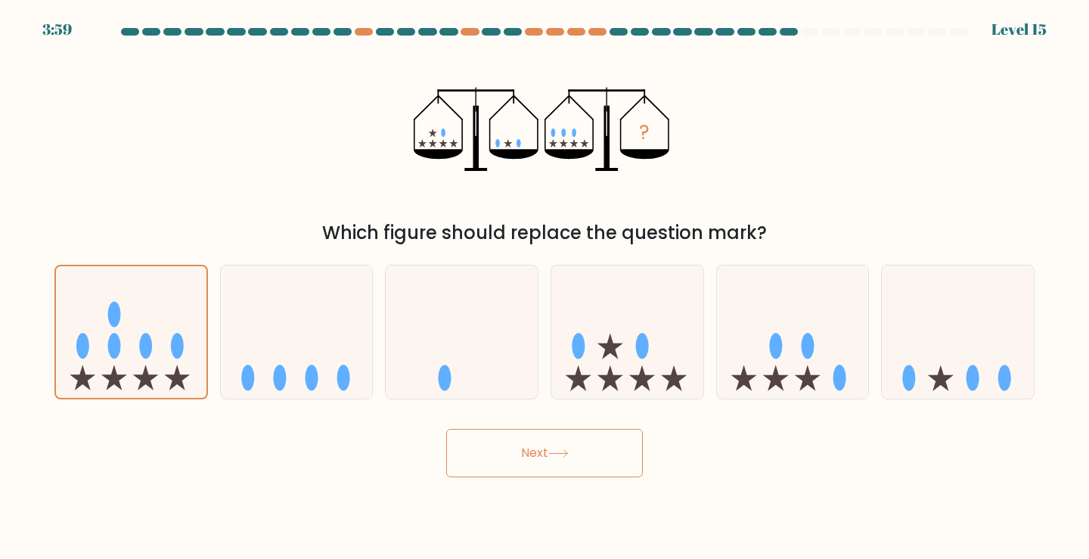
click at [468, 449] on button "Next" at bounding box center [544, 453] width 197 height 48
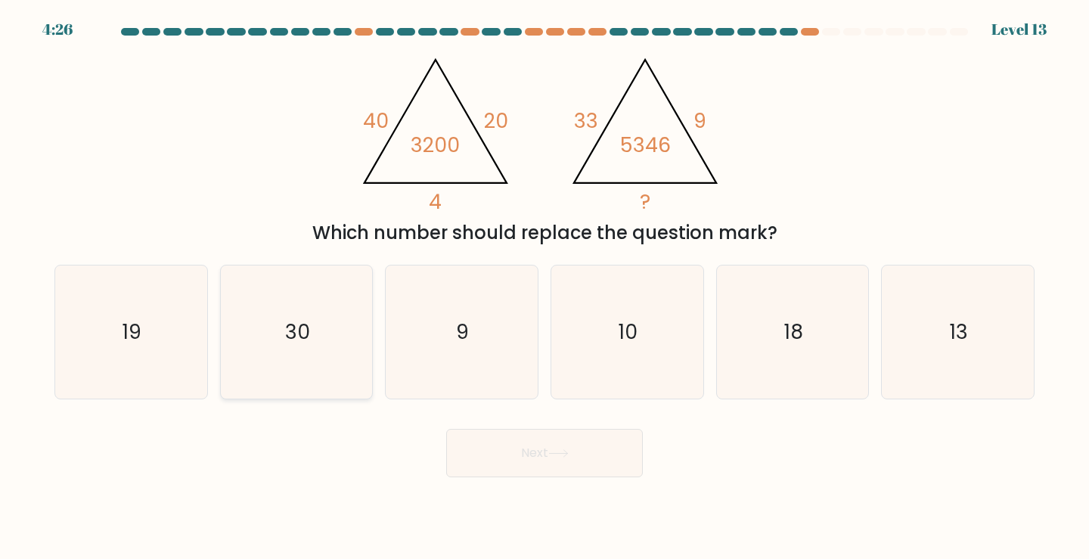
click at [333, 333] on icon "30" at bounding box center [297, 333] width 134 height 134
click at [545, 287] on input "b. 30" at bounding box center [545, 284] width 1 height 8
radio input "true"
click at [559, 430] on button "Next" at bounding box center [544, 453] width 197 height 48
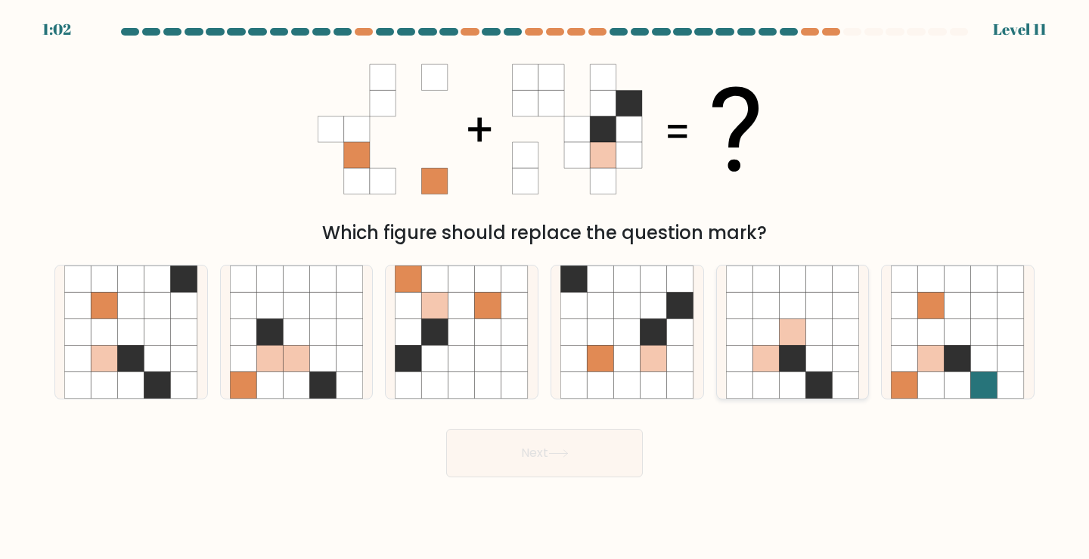
click at [745, 352] on icon at bounding box center [739, 359] width 26 height 26
click at [545, 287] on input "e." at bounding box center [545, 284] width 1 height 8
radio input "true"
click at [160, 335] on icon at bounding box center [157, 331] width 26 height 26
click at [545, 287] on input "a." at bounding box center [545, 284] width 1 height 8
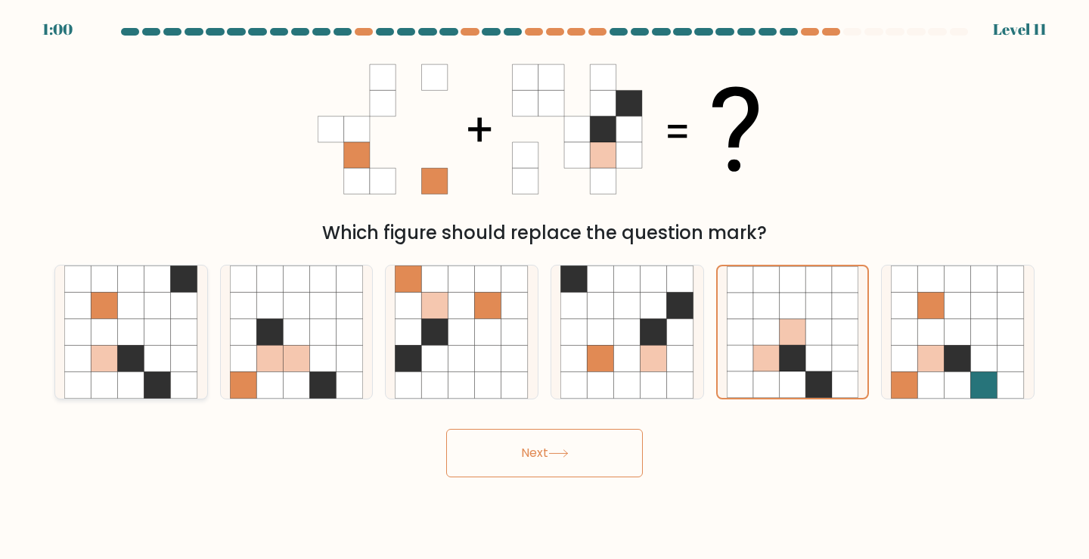
radio input "true"
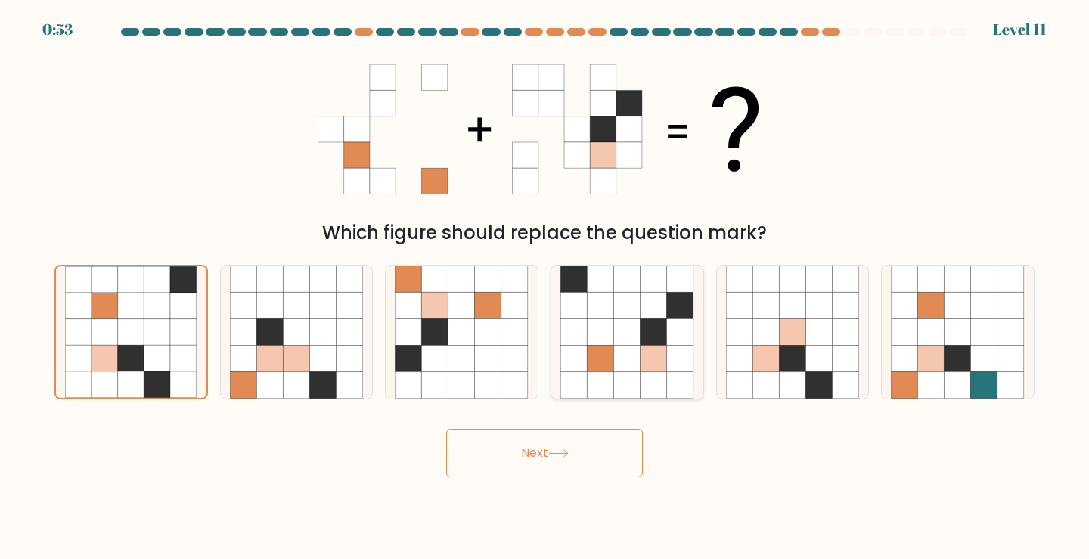
click at [604, 374] on icon at bounding box center [601, 385] width 26 height 26
click at [545, 287] on input "d." at bounding box center [545, 284] width 1 height 8
radio input "true"
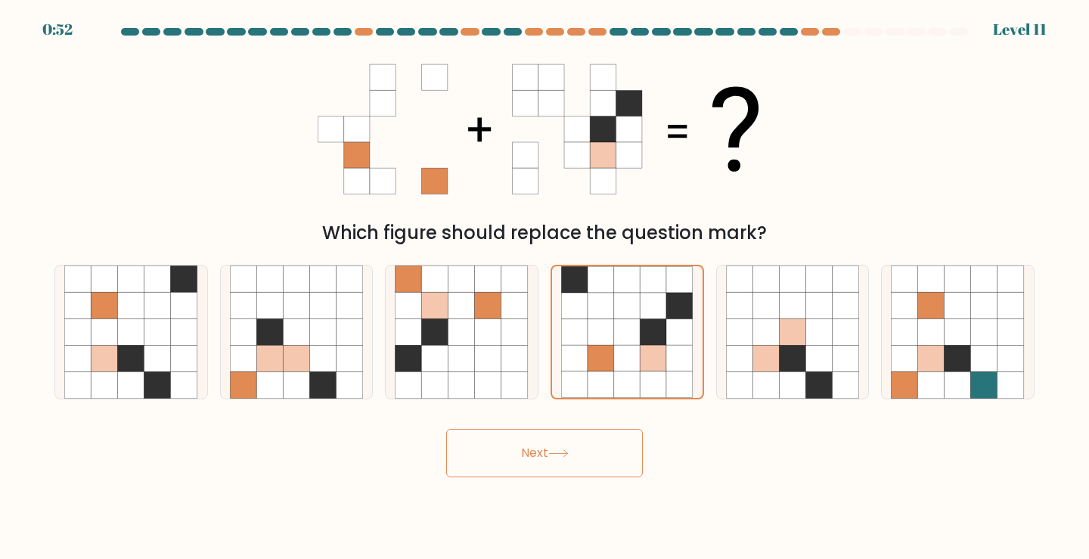
click at [570, 449] on button "Next" at bounding box center [544, 453] width 197 height 48
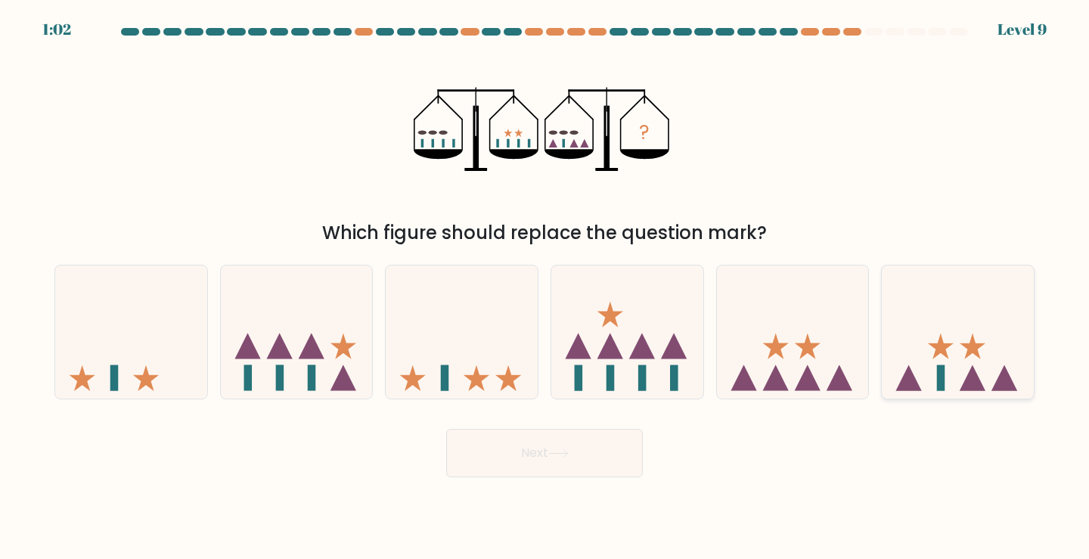
click at [950, 358] on icon at bounding box center [958, 332] width 152 height 126
click at [545, 287] on input "f." at bounding box center [545, 284] width 1 height 8
radio input "true"
click at [551, 443] on button "Next" at bounding box center [544, 453] width 197 height 48
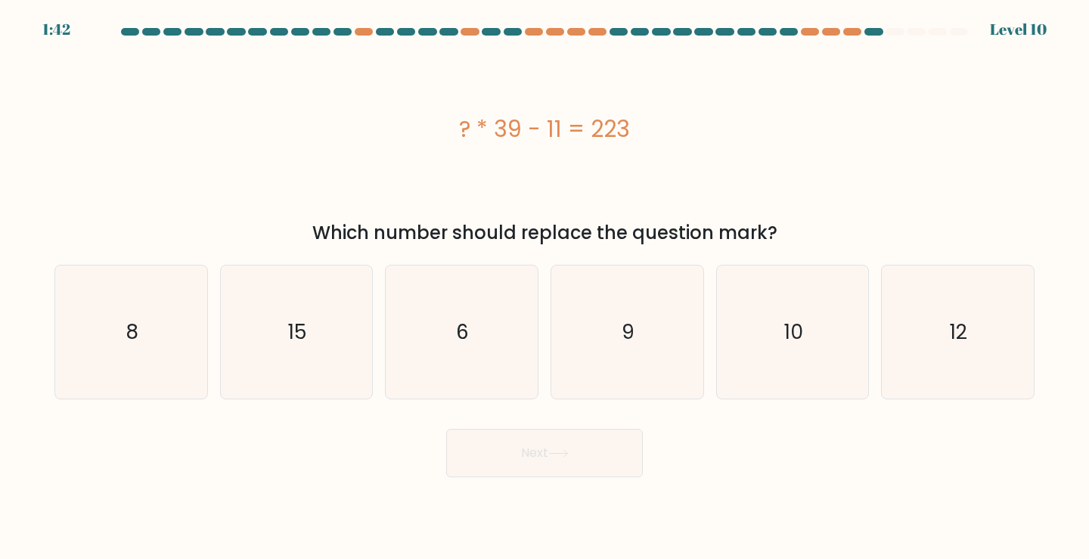
drag, startPoint x: 447, startPoint y: 116, endPoint x: 657, endPoint y: 117, distance: 210.3
click at [657, 118] on div "? * 39 - 11 = 223" at bounding box center [544, 129] width 980 height 34
copy div "? * 39 - 11 = 223"
click at [480, 302] on icon "6" at bounding box center [462, 333] width 134 height 134
click at [545, 287] on input "c. 6" at bounding box center [545, 284] width 1 height 8
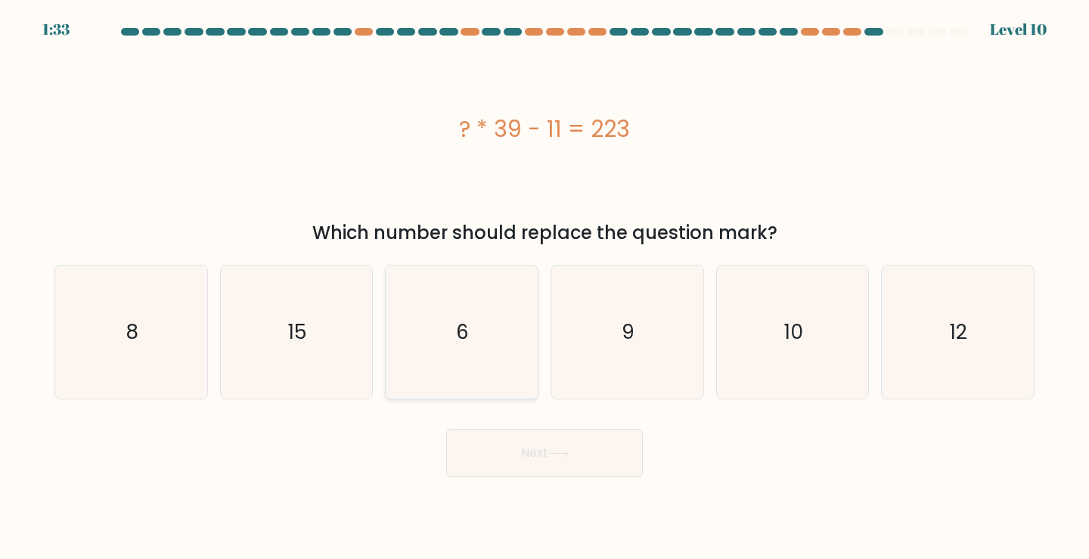
radio input "true"
click at [518, 443] on button "Next" at bounding box center [544, 453] width 197 height 48
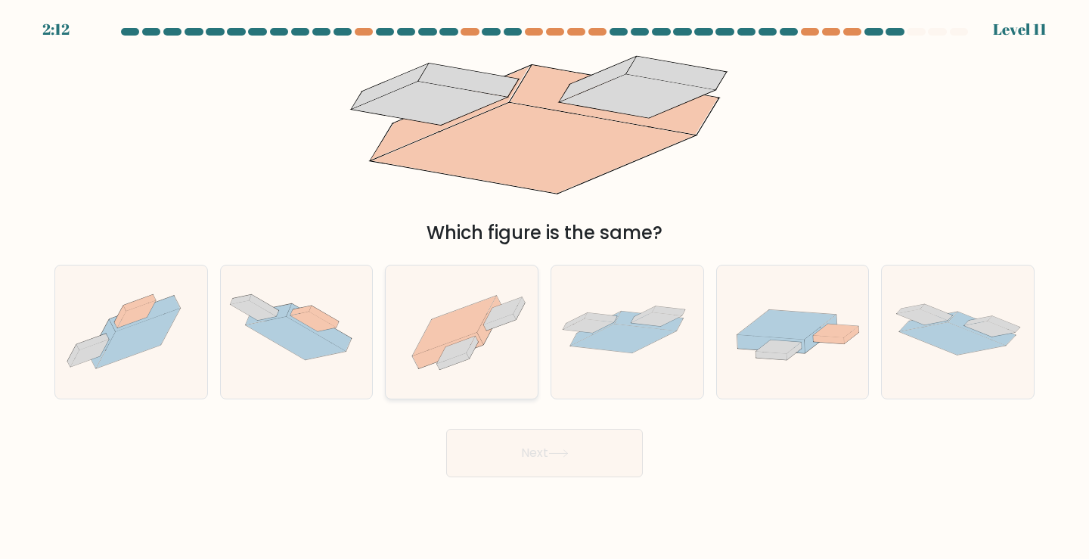
click at [508, 288] on icon at bounding box center [462, 331] width 152 height 113
click at [545, 287] on input "c." at bounding box center [545, 284] width 1 height 8
radio input "true"
click at [576, 469] on button "Next" at bounding box center [544, 453] width 197 height 48
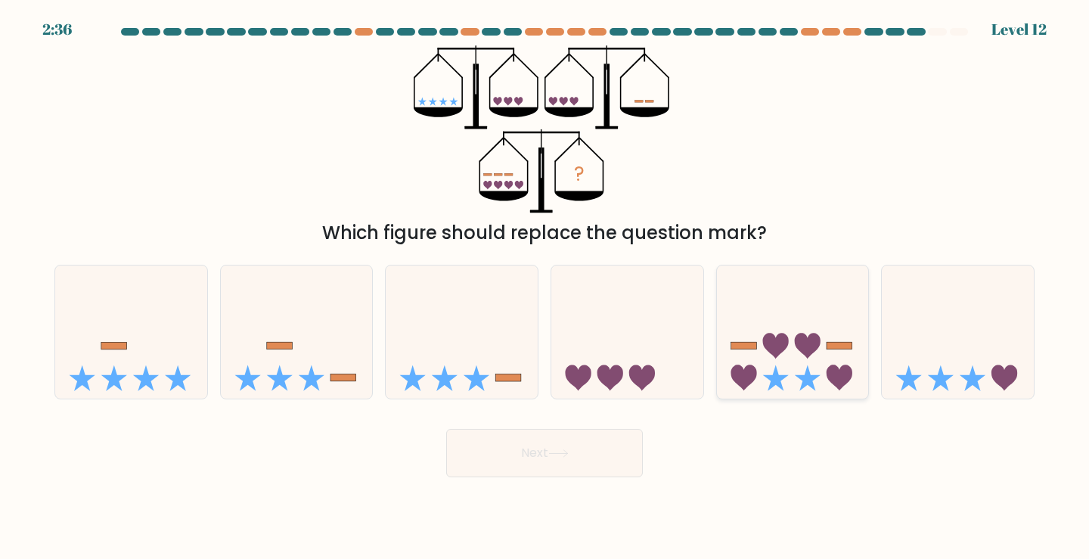
click at [805, 331] on icon at bounding box center [793, 332] width 152 height 126
click at [545, 287] on input "e." at bounding box center [545, 284] width 1 height 8
radio input "true"
click at [601, 465] on button "Next" at bounding box center [544, 453] width 197 height 48
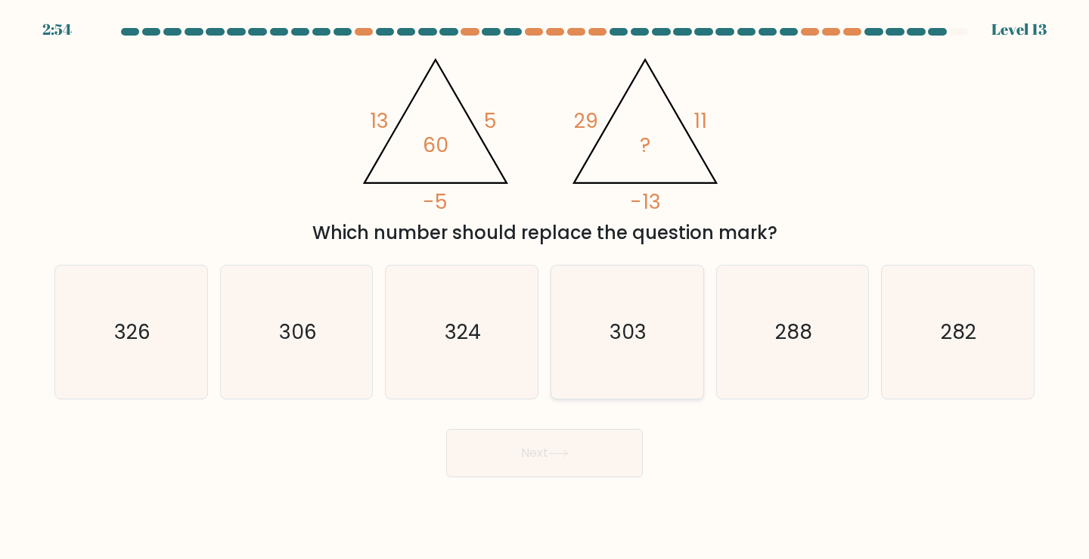
click at [626, 377] on icon "303" at bounding box center [628, 333] width 134 height 134
click at [545, 287] on input "d. 303" at bounding box center [545, 284] width 1 height 8
radio input "true"
click at [584, 492] on body "2:53 Level 13" at bounding box center [544, 279] width 1089 height 559
click at [584, 472] on button "Next" at bounding box center [544, 453] width 197 height 48
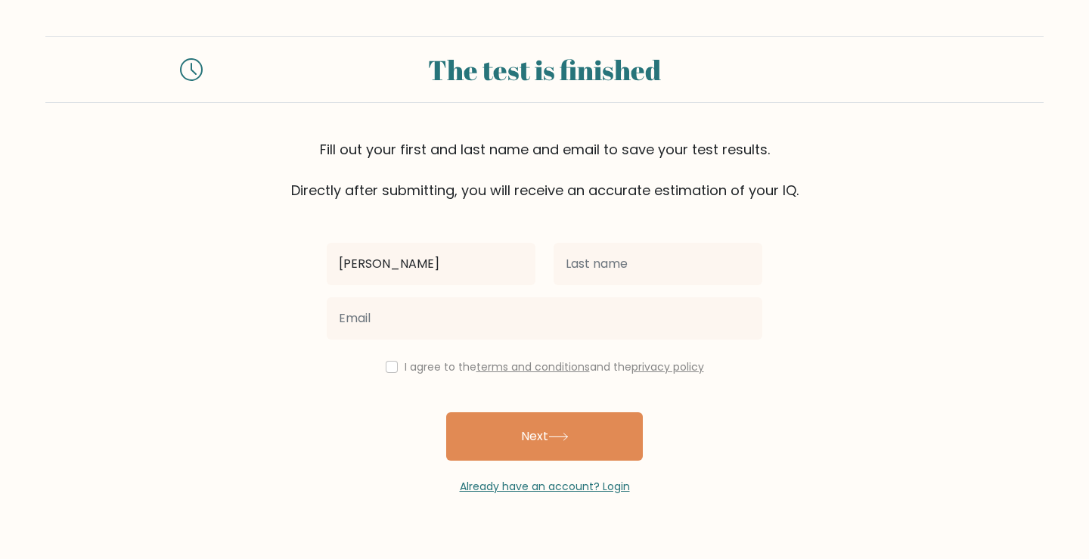
type input "[PERSON_NAME]"
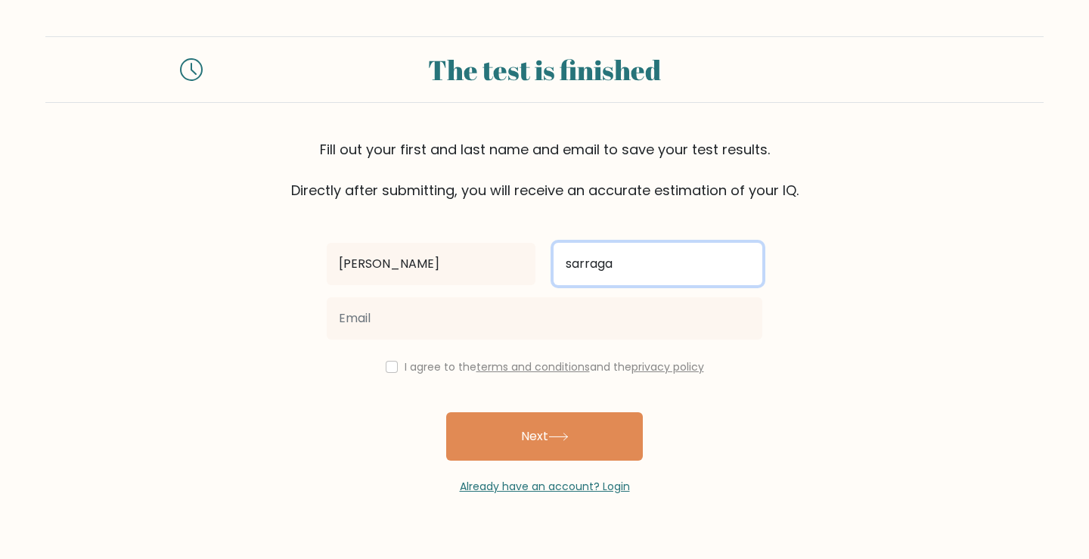
type input "sarraga"
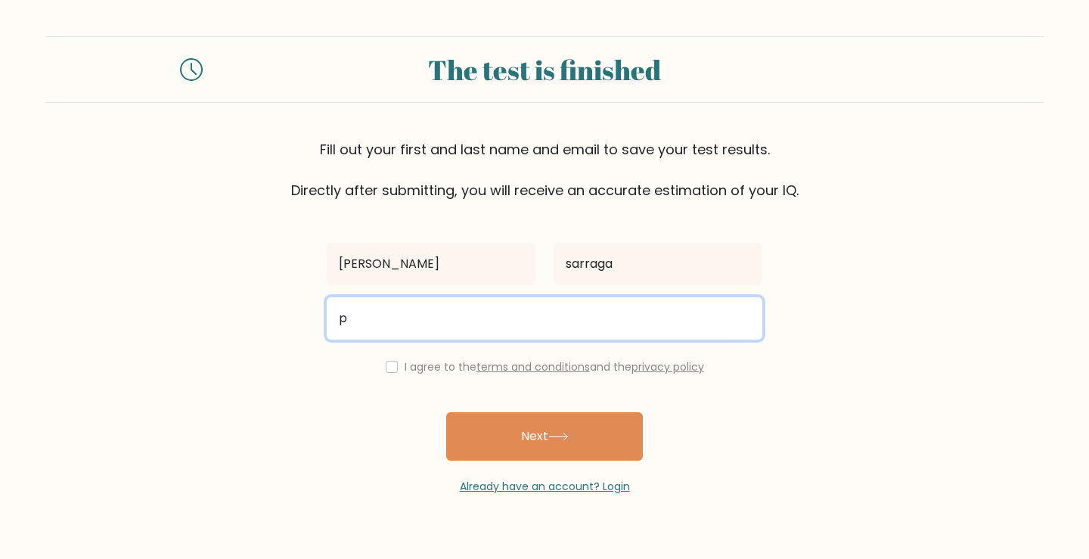
type input "[EMAIL_ADDRESS][DOMAIN_NAME]"
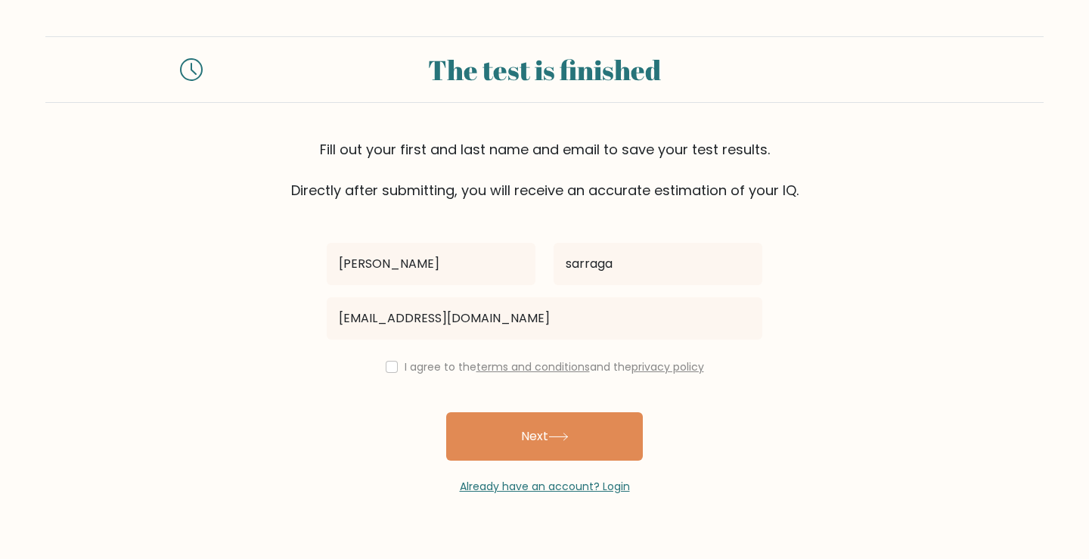
click at [395, 365] on div "I agree to the terms and conditions and the privacy policy" at bounding box center [545, 367] width 454 height 18
click at [390, 367] on input "checkbox" at bounding box center [392, 367] width 12 height 12
checkbox input "true"
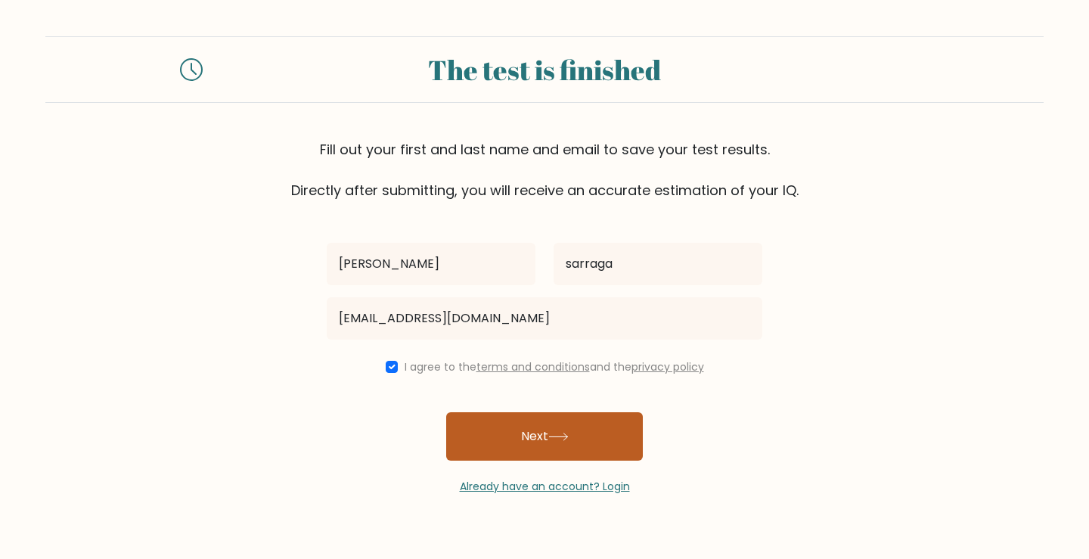
click at [532, 431] on button "Next" at bounding box center [544, 436] width 197 height 48
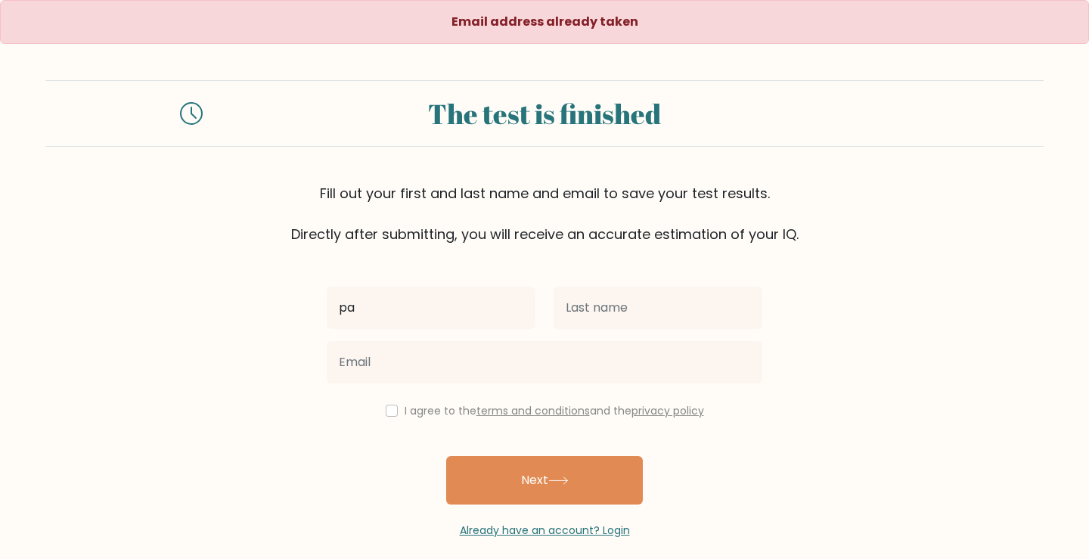
type input "[PERSON_NAME]"
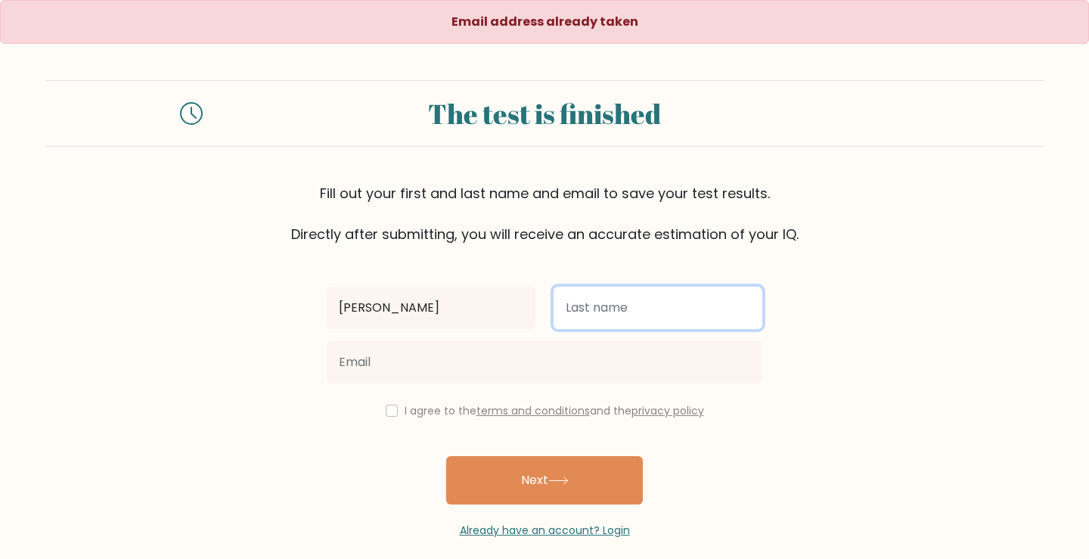
click at [593, 306] on input "text" at bounding box center [658, 308] width 209 height 42
type input "sarraga"
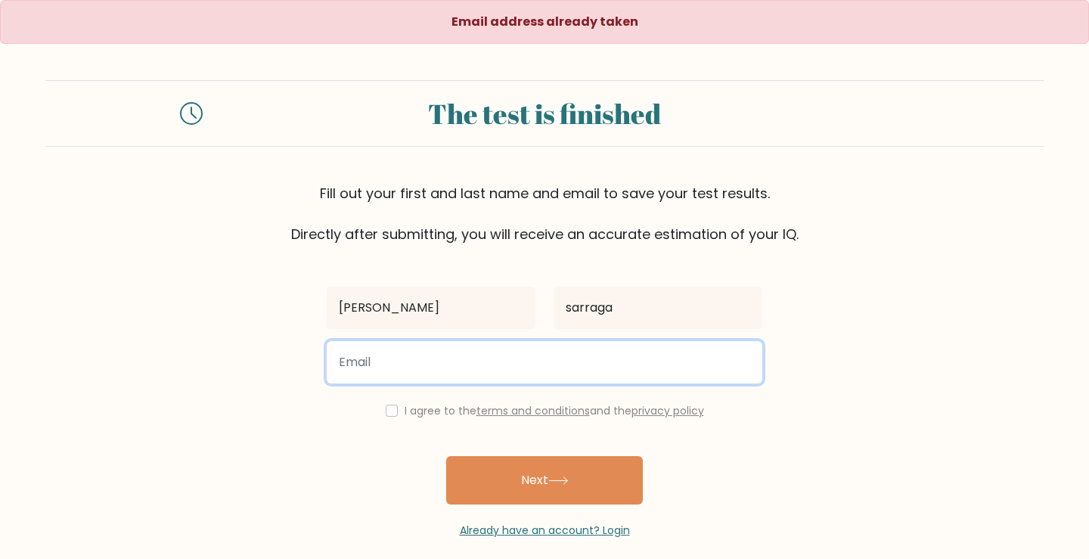
click at [607, 355] on input "email" at bounding box center [545, 362] width 436 height 42
type input "[EMAIL_ADDRESS][DOMAIN_NAME]"
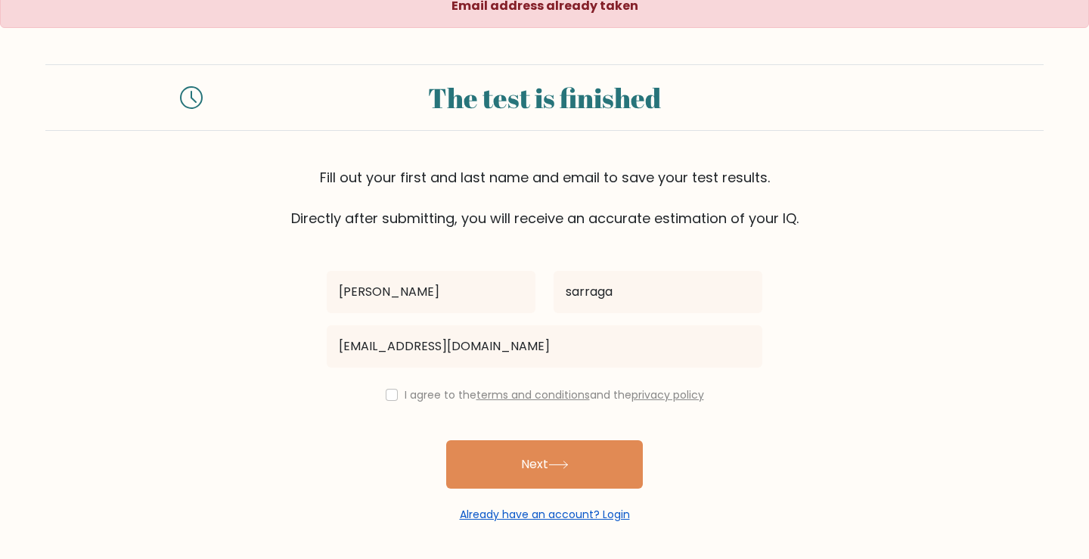
click at [535, 514] on link "Already have an account? Login" at bounding box center [545, 514] width 170 height 15
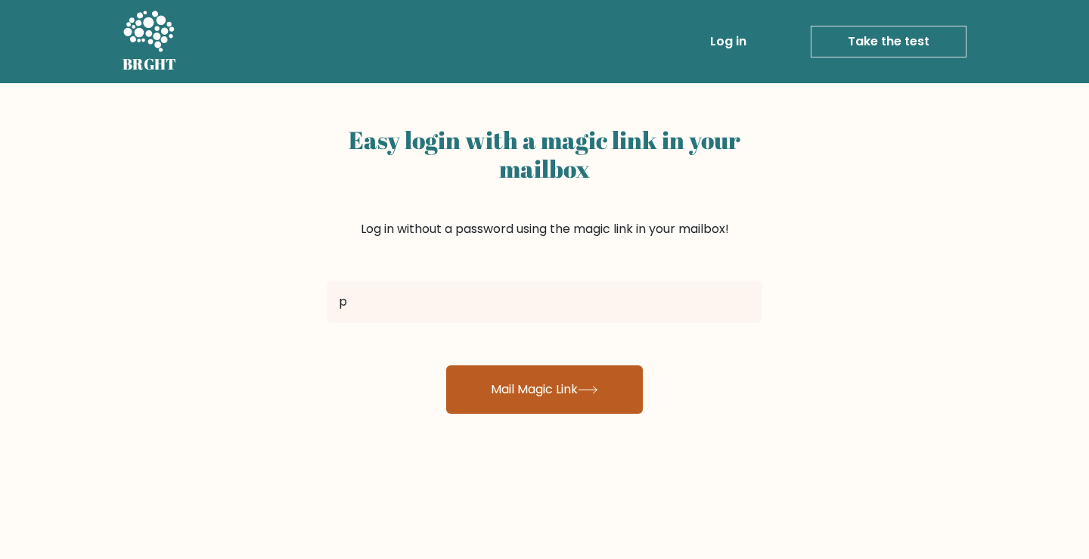
type input "[EMAIL_ADDRESS][DOMAIN_NAME]"
click at [523, 380] on button "Mail Magic Link" at bounding box center [544, 389] width 197 height 48
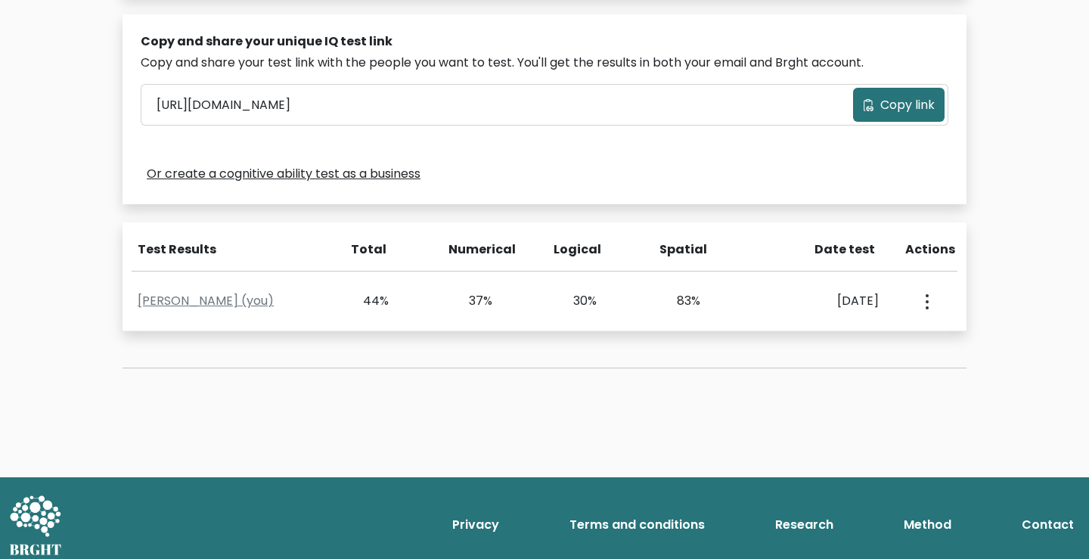
scroll to position [474, 0]
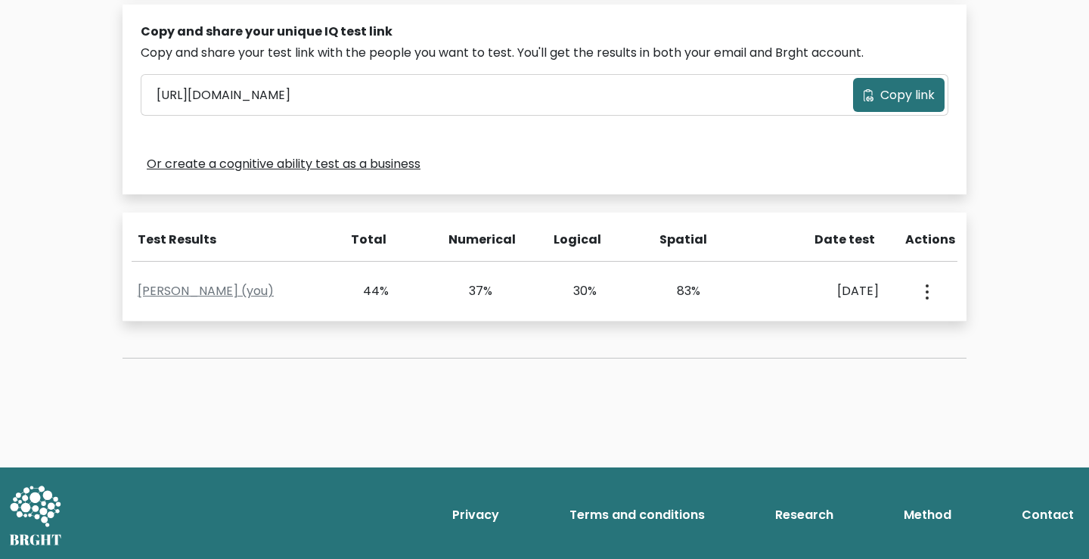
click at [890, 98] on span "Copy link" at bounding box center [908, 95] width 54 height 18
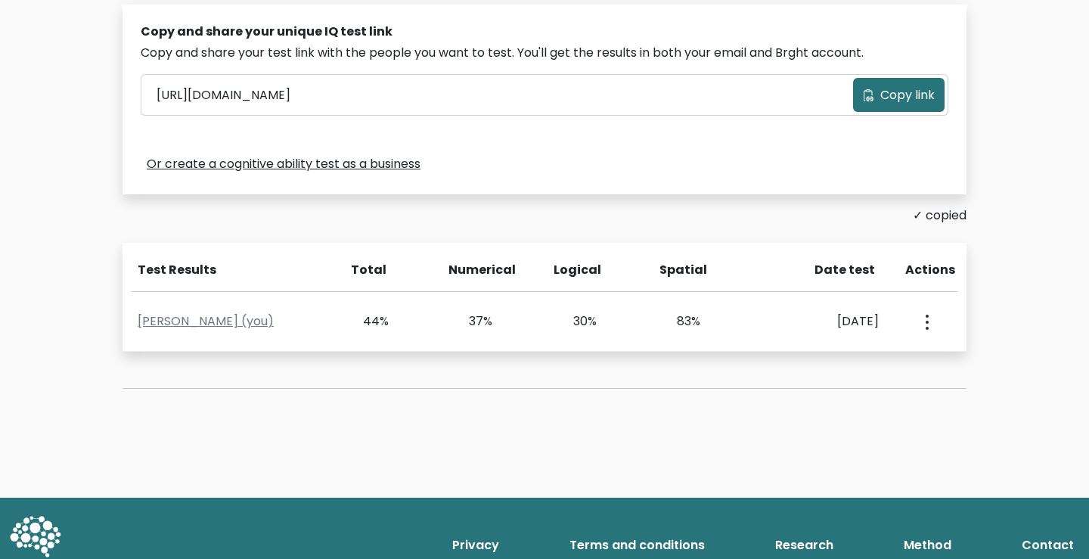
click at [890, 98] on span "Copy link" at bounding box center [908, 95] width 54 height 18
click at [623, 179] on div "Copy and share your unique IQ test link Copy and share your test link with the …" at bounding box center [545, 100] width 844 height 190
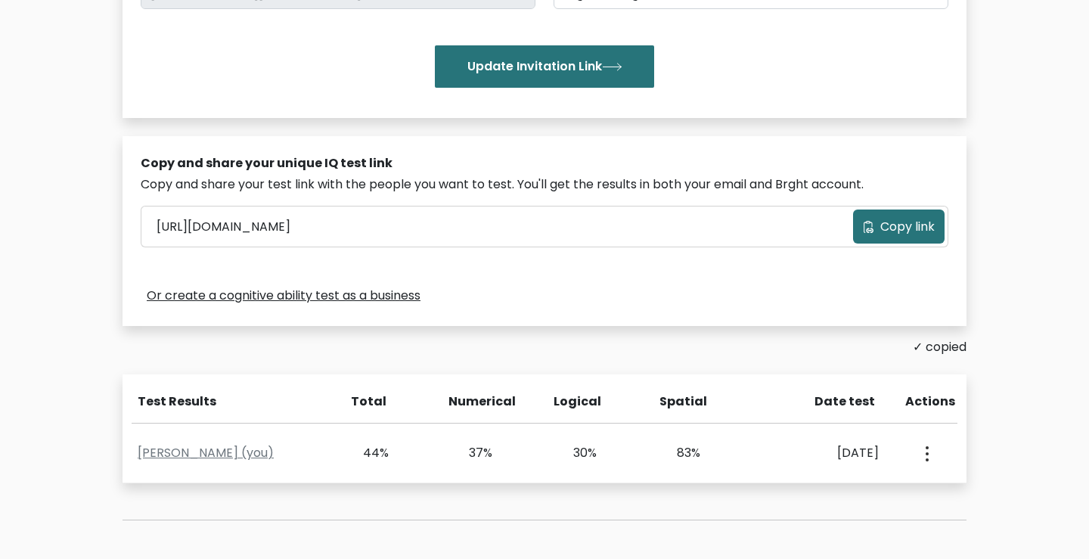
scroll to position [343, 0]
